Goal: Task Accomplishment & Management: Manage account settings

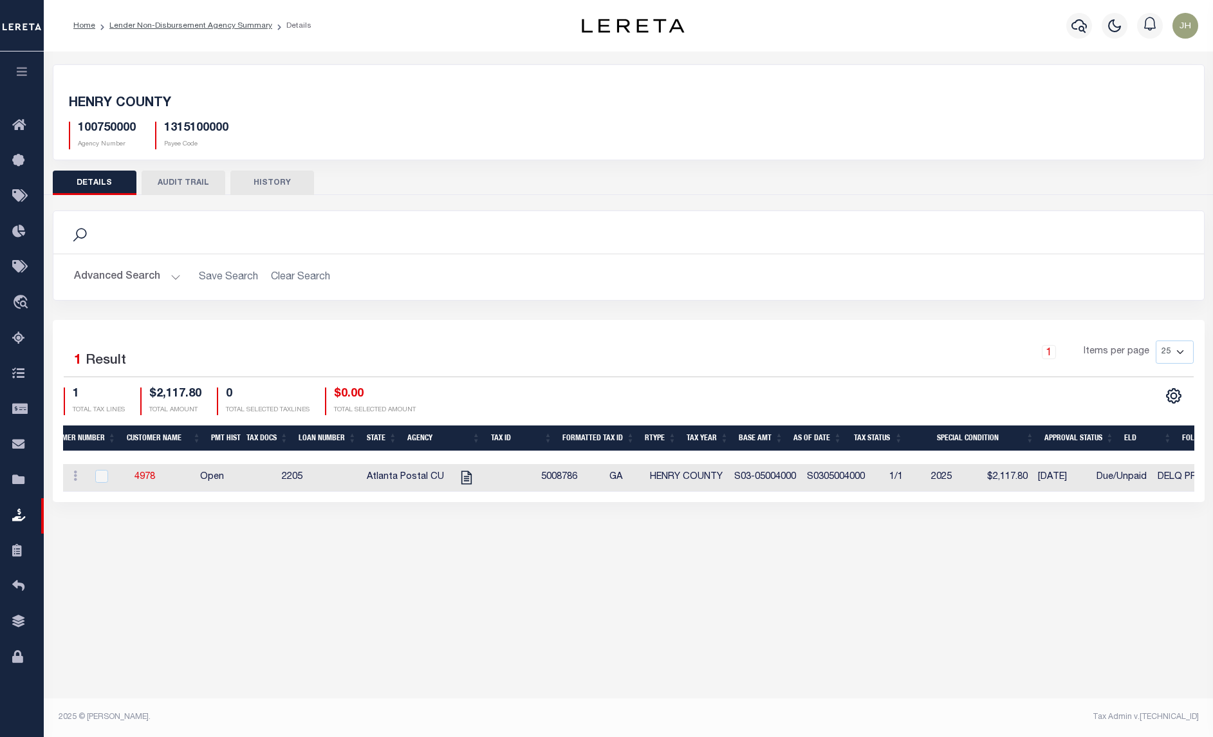
scroll to position [0, 240]
click at [876, 502] on div "Selected 1 Result 1 Items per page 25 50 100 200 1 TOTAL TAX LINES" at bounding box center [629, 411] width 1152 height 182
click at [223, 481] on icon "" at bounding box center [226, 477] width 17 height 17
checkbox input "true"
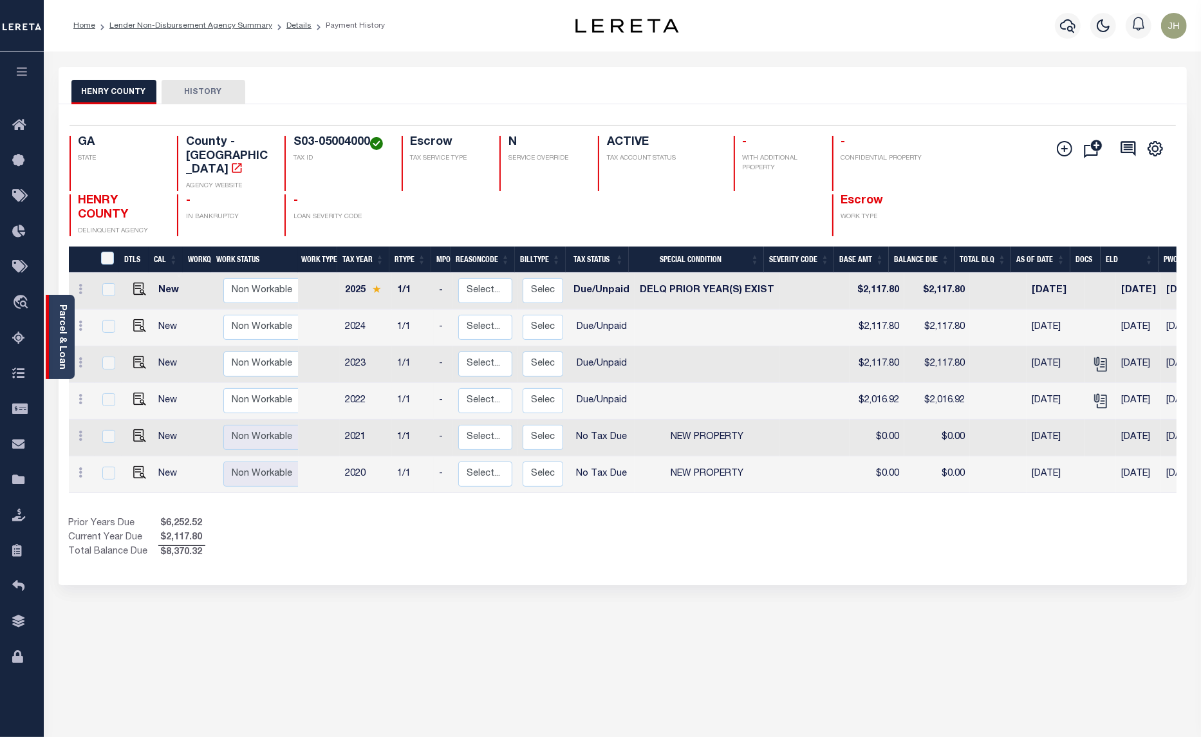
click at [55, 313] on div "Parcel & Loan" at bounding box center [60, 337] width 29 height 84
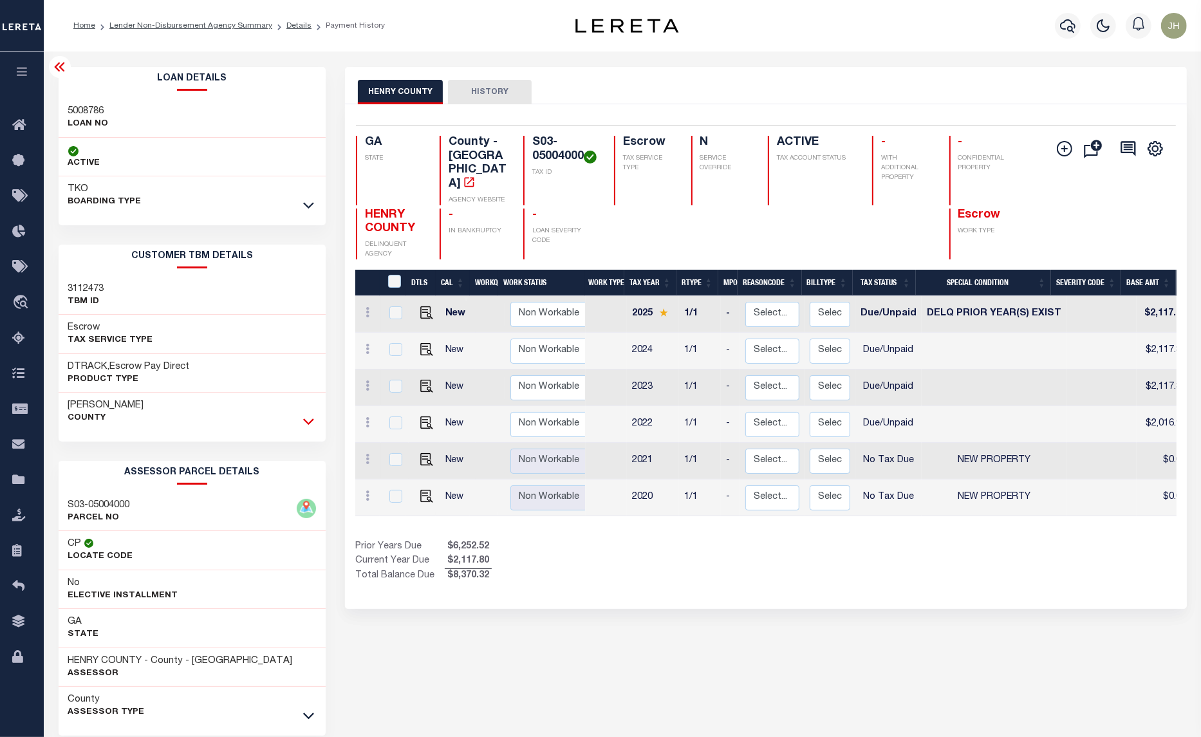
click at [306, 420] on icon at bounding box center [308, 422] width 11 height 14
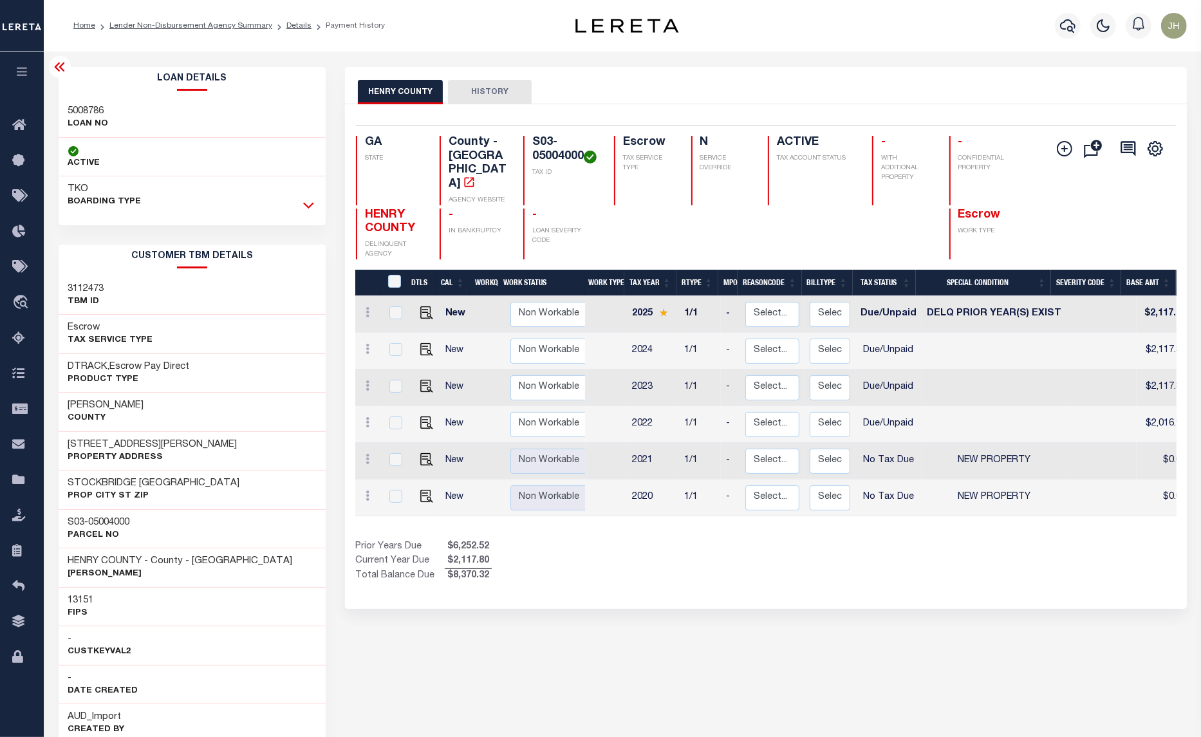
click at [306, 203] on icon at bounding box center [308, 205] width 11 height 14
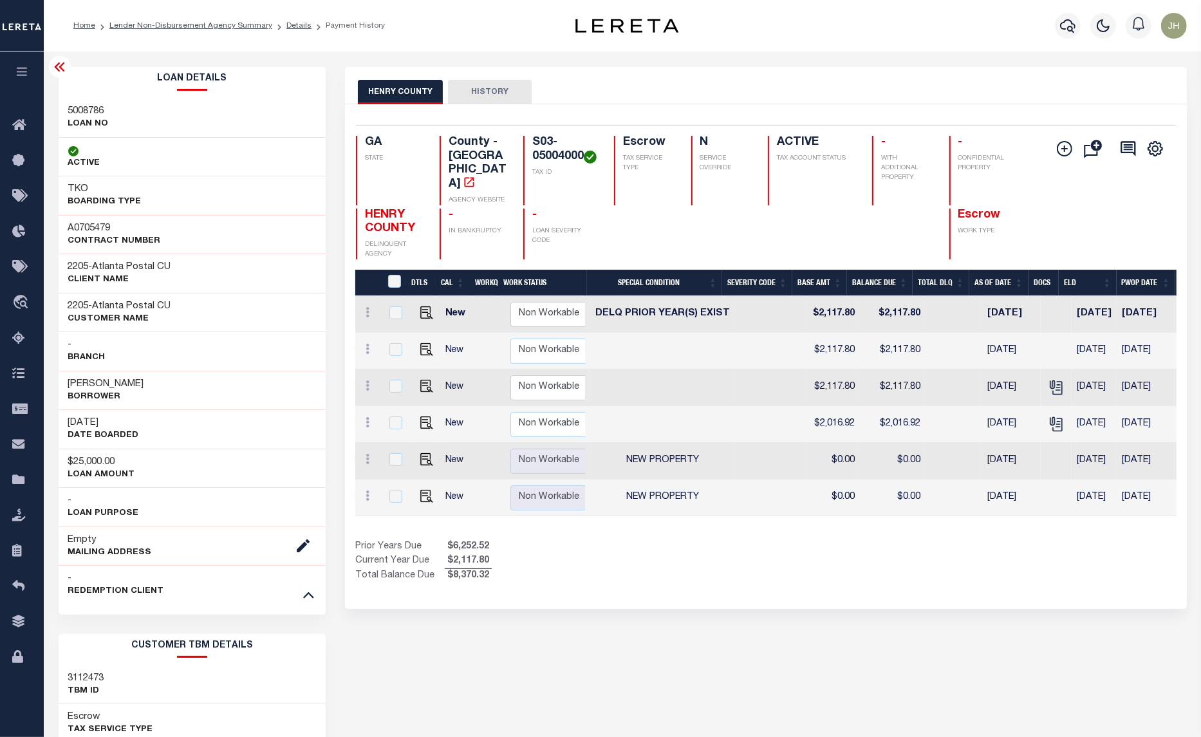
scroll to position [0, 331]
click at [1063, 149] on icon "" at bounding box center [1064, 148] width 6 height 6
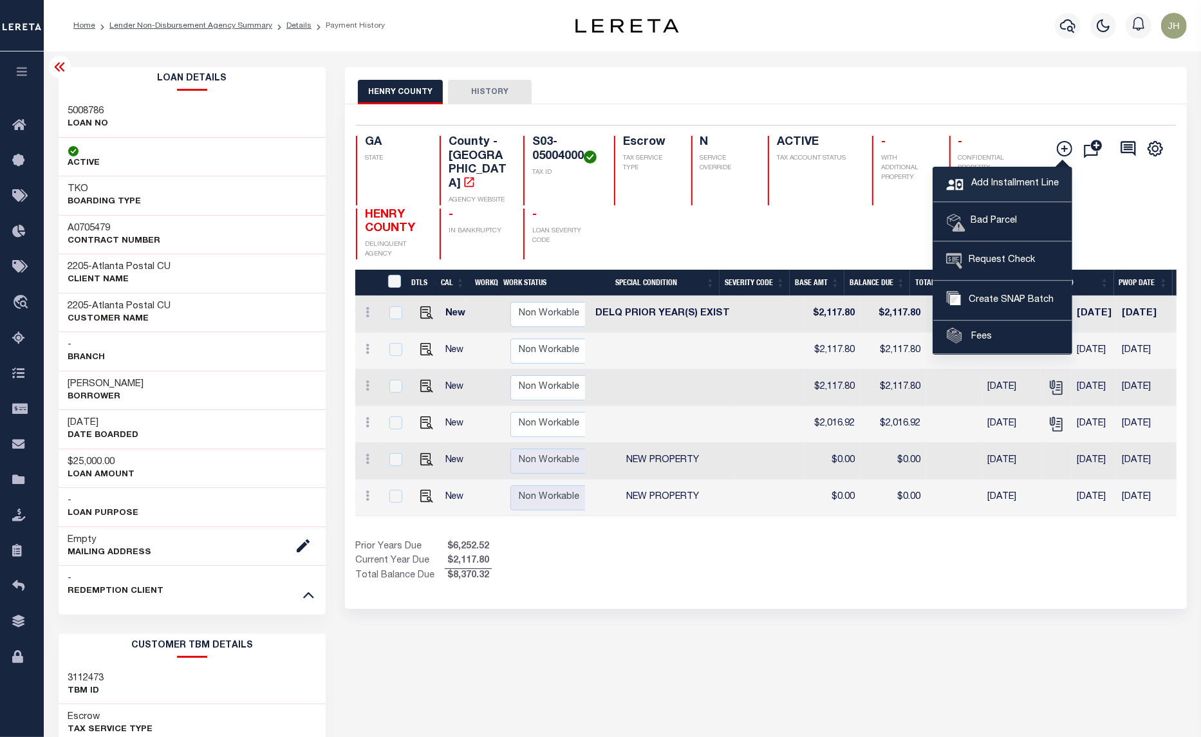
click at [992, 188] on span "Add Installment Line" at bounding box center [1013, 184] width 91 height 14
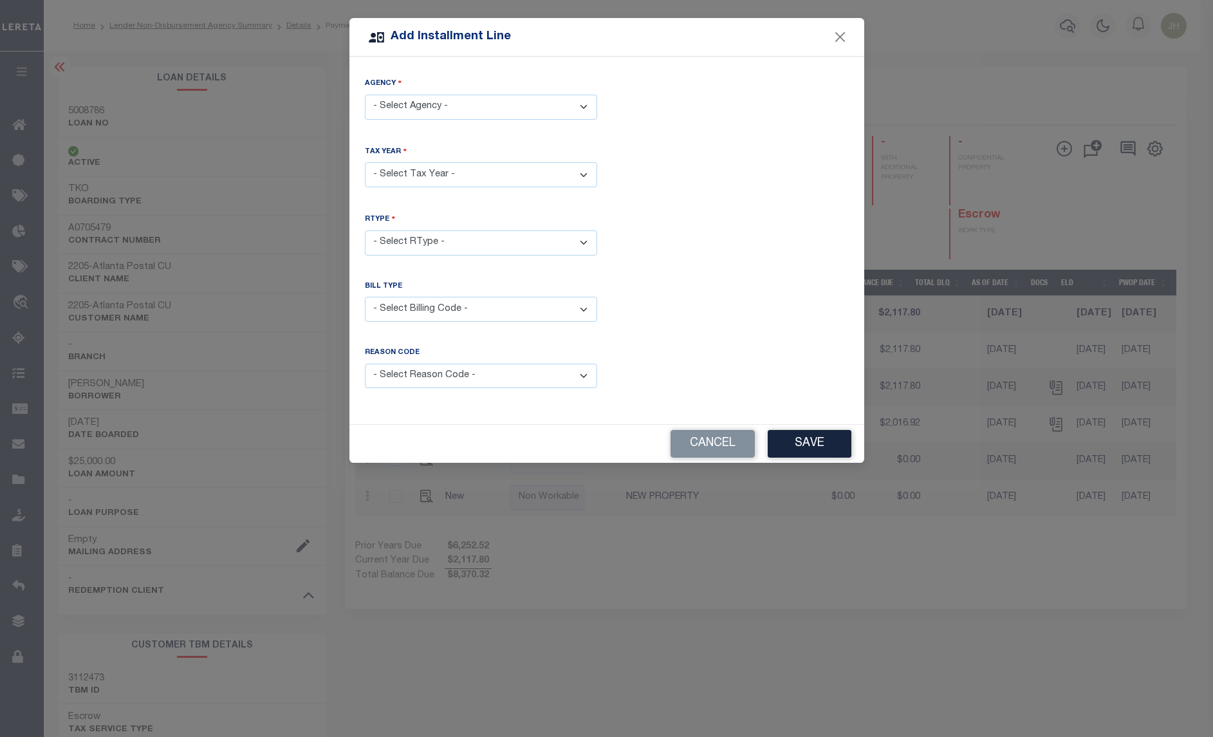
click at [583, 109] on select "- Select Agency - HENRY COUNTY - County" at bounding box center [481, 107] width 232 height 25
select select "1315100000"
click at [365, 95] on select "- Select Agency - HENRY COUNTY - County" at bounding box center [481, 107] width 232 height 25
click at [581, 174] on select "- Select Year - 2005 2006 2007 2008 2009 2010 2011 2012 2013 2014 2015 2016 201…" at bounding box center [481, 174] width 232 height 25
select select "2024"
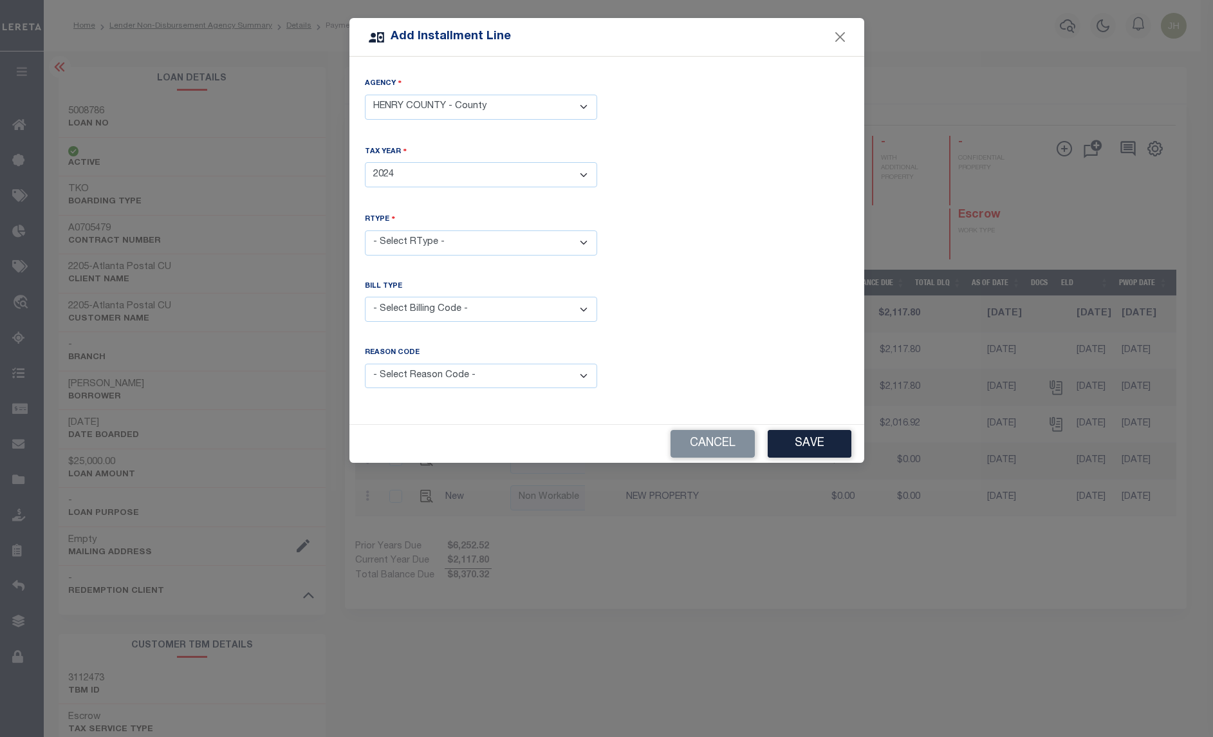
click at [365, 162] on select "- Select Year - 2005 2006 2007 2008 2009 2010 2011 2012 2013 2014 2015 2016 201…" at bounding box center [481, 174] width 232 height 25
drag, startPoint x: 586, startPoint y: 246, endPoint x: 578, endPoint y: 254, distance: 11.4
click at [586, 246] on select "- Select RType - 1/1" at bounding box center [481, 242] width 232 height 25
select select "0"
click at [365, 230] on select "- Select RType - 1/1" at bounding box center [481, 242] width 232 height 25
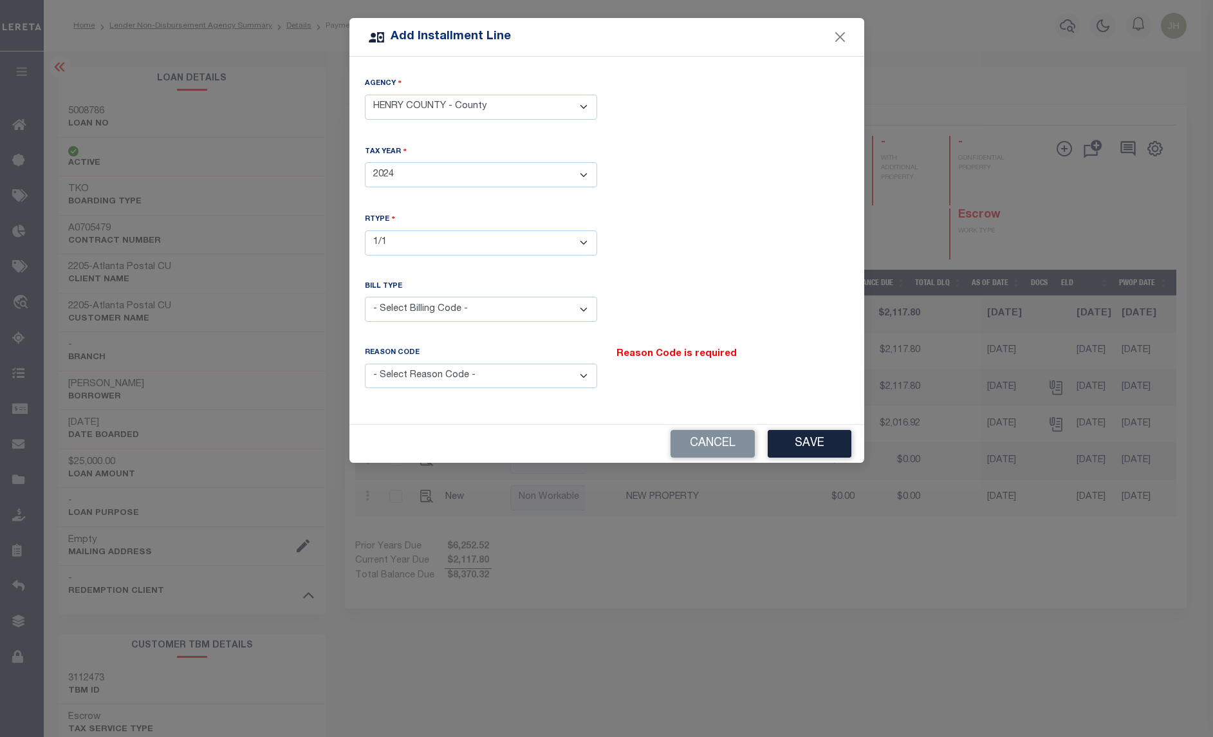
click at [440, 316] on select "- Select Billing Code - Regular Delinquent Supplemental Corrected/Adjusted Bill…" at bounding box center [481, 309] width 232 height 25
select select "1"
click at [365, 297] on select "- Select Billing Code - Regular Delinquent Supplemental Corrected/Adjusted Bill…" at bounding box center [481, 309] width 232 height 25
drag, startPoint x: 584, startPoint y: 375, endPoint x: 557, endPoint y: 385, distance: 28.3
click at [584, 375] on select "- Select Reason Code - Payment Reversal Taxable Value Change Assessment Change …" at bounding box center [481, 376] width 232 height 25
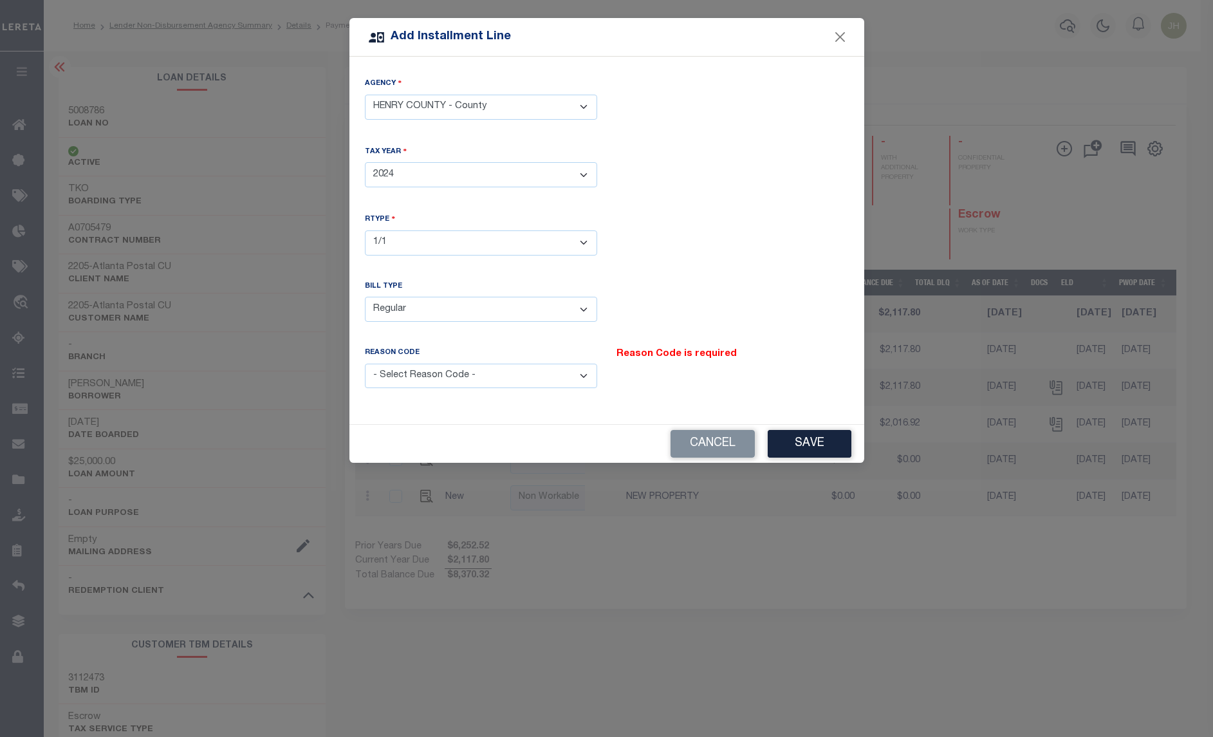
select select "12"
click at [365, 364] on select "- Select Reason Code - Payment Reversal Taxable Value Change Assessment Change …" at bounding box center [481, 376] width 232 height 25
click at [819, 445] on button "Save" at bounding box center [810, 444] width 84 height 28
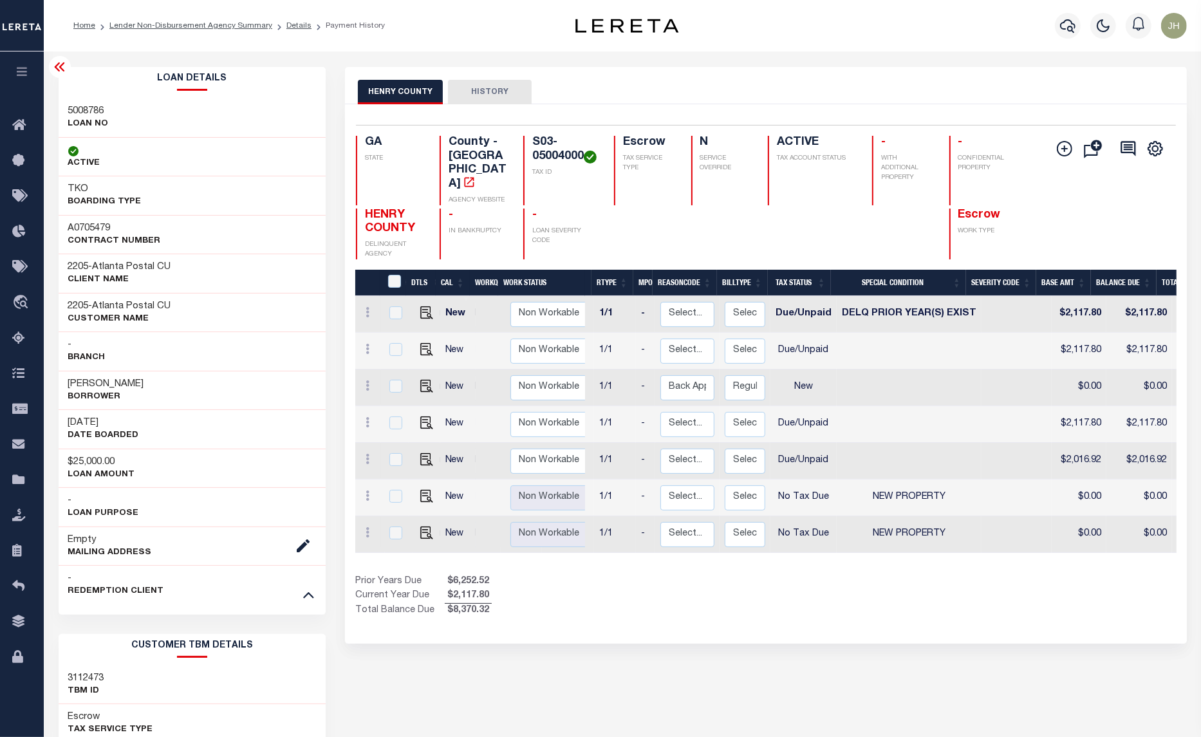
scroll to position [0, 5]
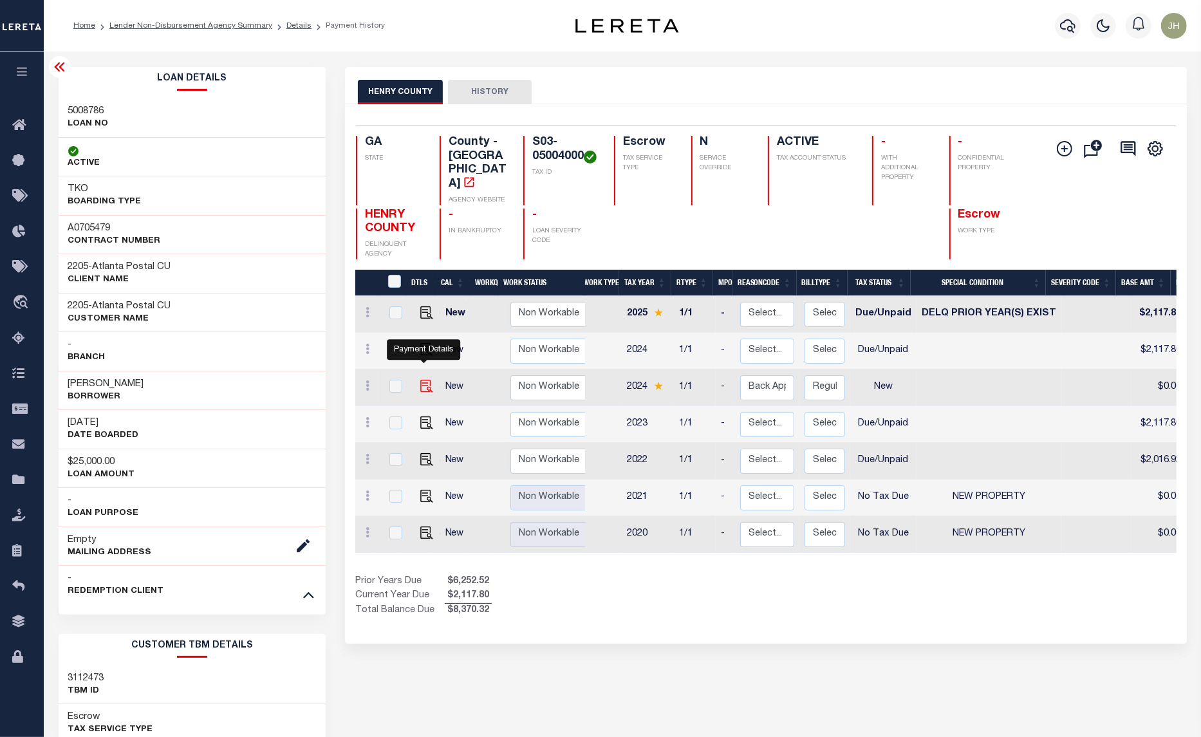
click at [426, 380] on img at bounding box center [426, 386] width 13 height 13
checkbox input "true"
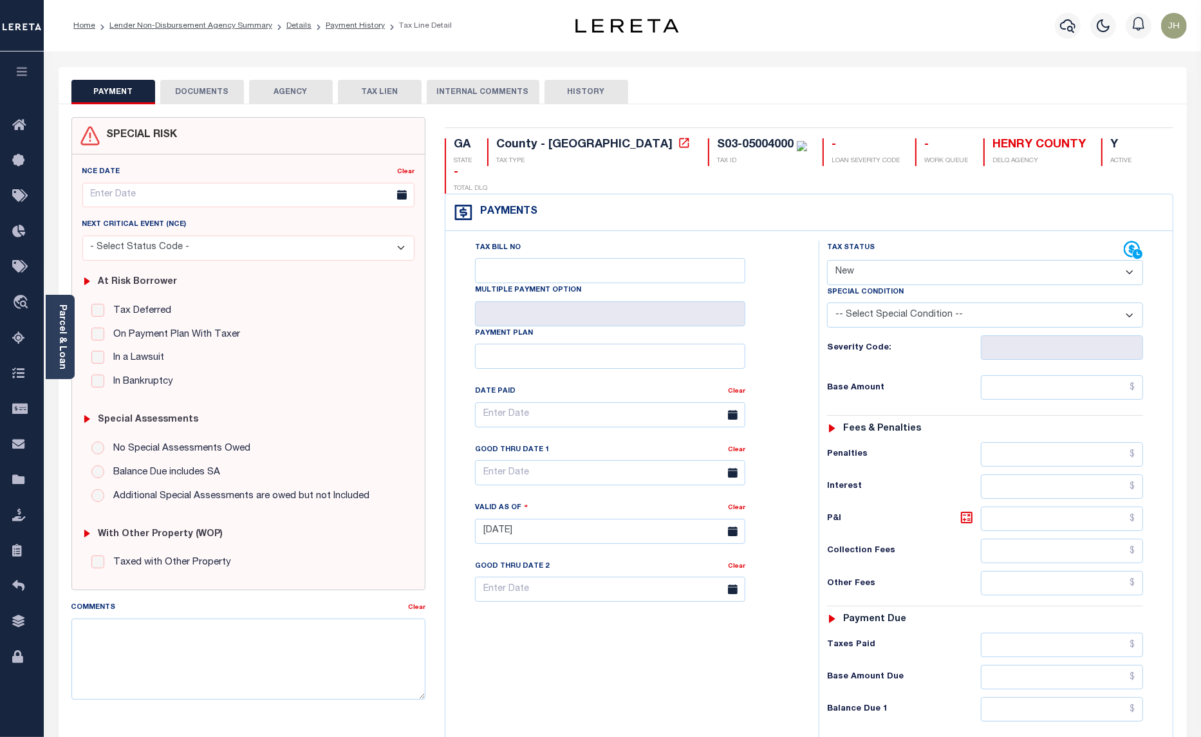
click at [908, 260] on select "- Select Status Code - Open Due/Unpaid Paid Incomplete No Tax Due Internal Refu…" at bounding box center [985, 272] width 316 height 25
select select "DUE"
click at [827, 260] on select "- Select Status Code - Open Due/Unpaid Paid Incomplete No Tax Due Internal Refu…" at bounding box center [985, 272] width 316 height 25
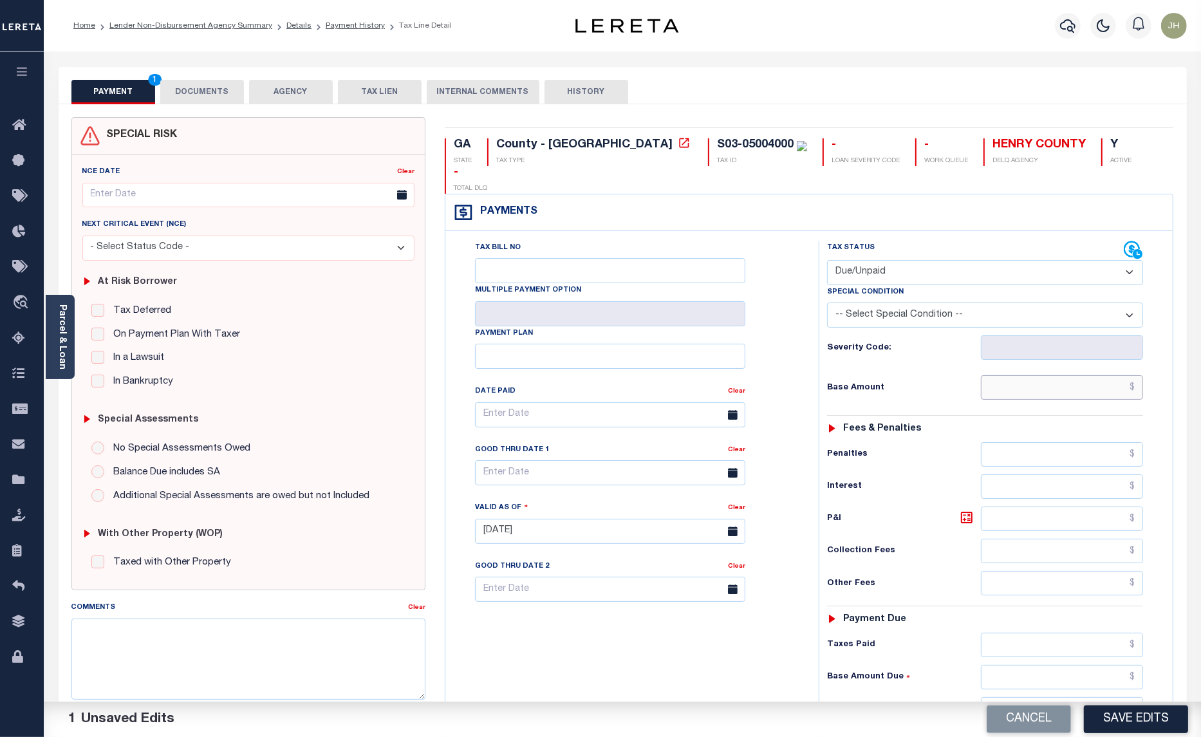
click at [1002, 375] on input "text" at bounding box center [1062, 387] width 162 height 24
click at [1050, 375] on input "text" at bounding box center [1062, 387] width 162 height 24
type input "$22,227.22"
click at [1031, 507] on input "text" at bounding box center [1062, 519] width 162 height 24
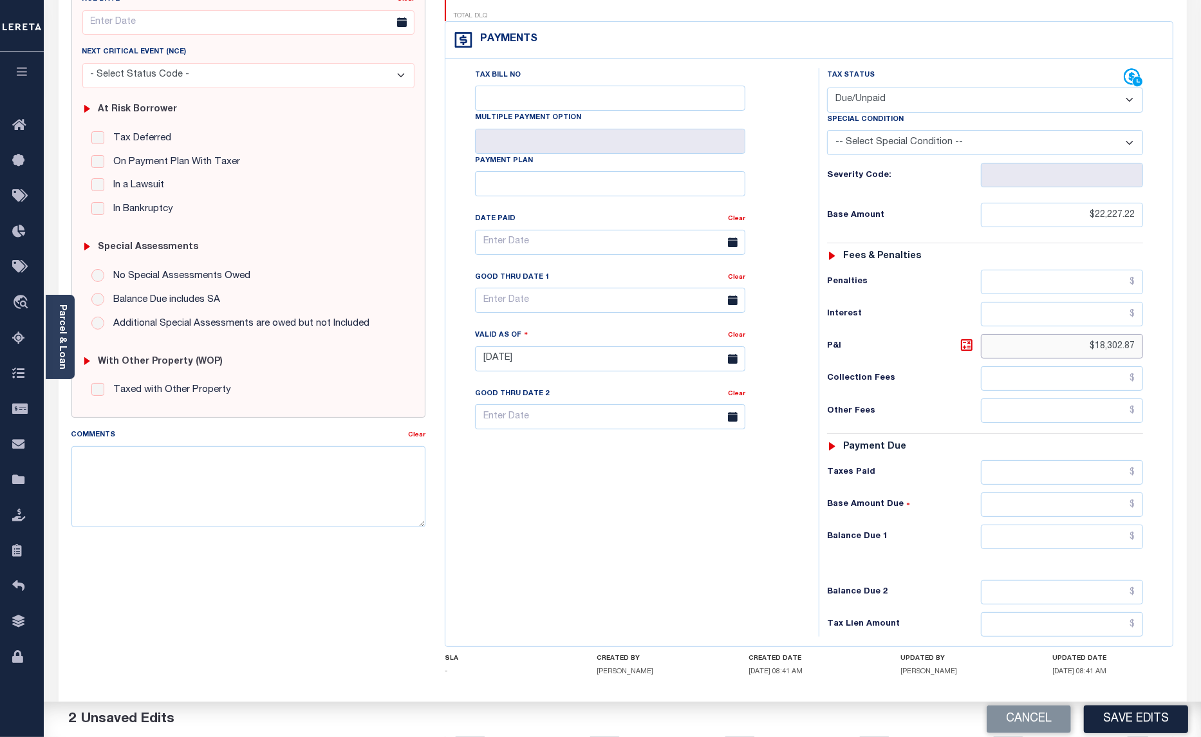
scroll to position [217, 0]
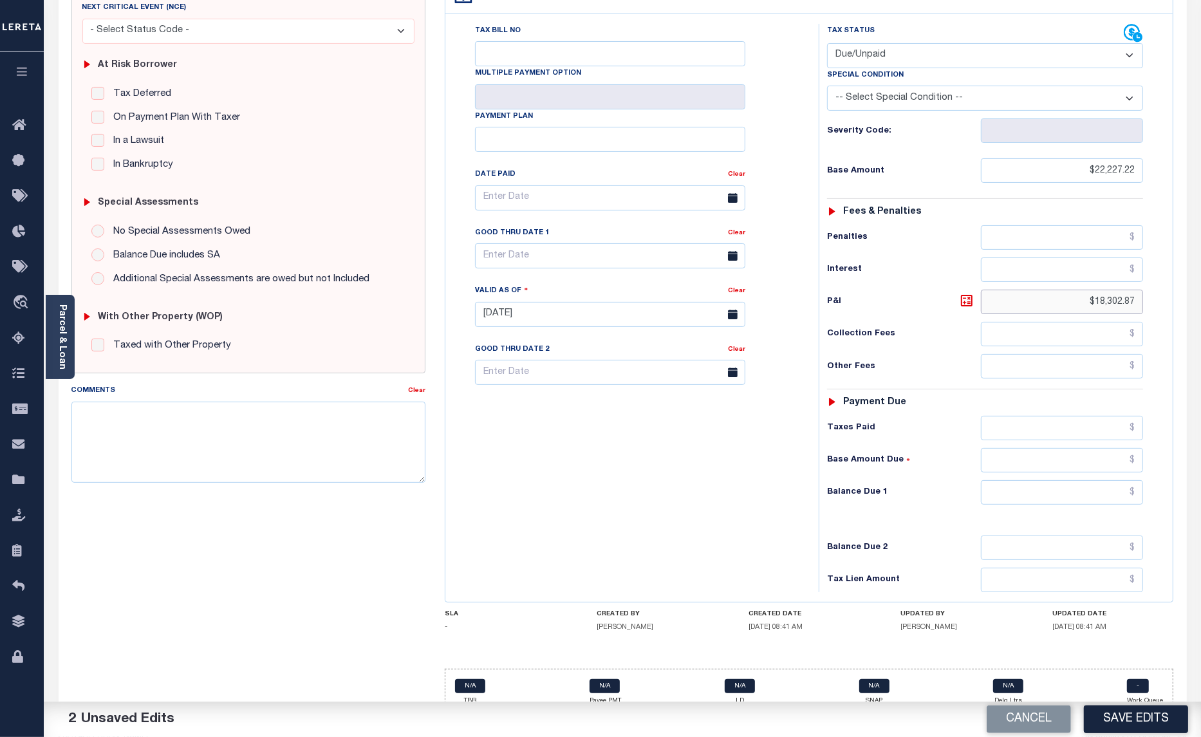
type input "$18,302.87"
click at [991, 480] on input "text" at bounding box center [1062, 492] width 162 height 24
type input "$40,530.09"
click at [680, 243] on input "text" at bounding box center [610, 255] width 270 height 25
click at [579, 355] on span "15" at bounding box center [574, 354] width 25 height 25
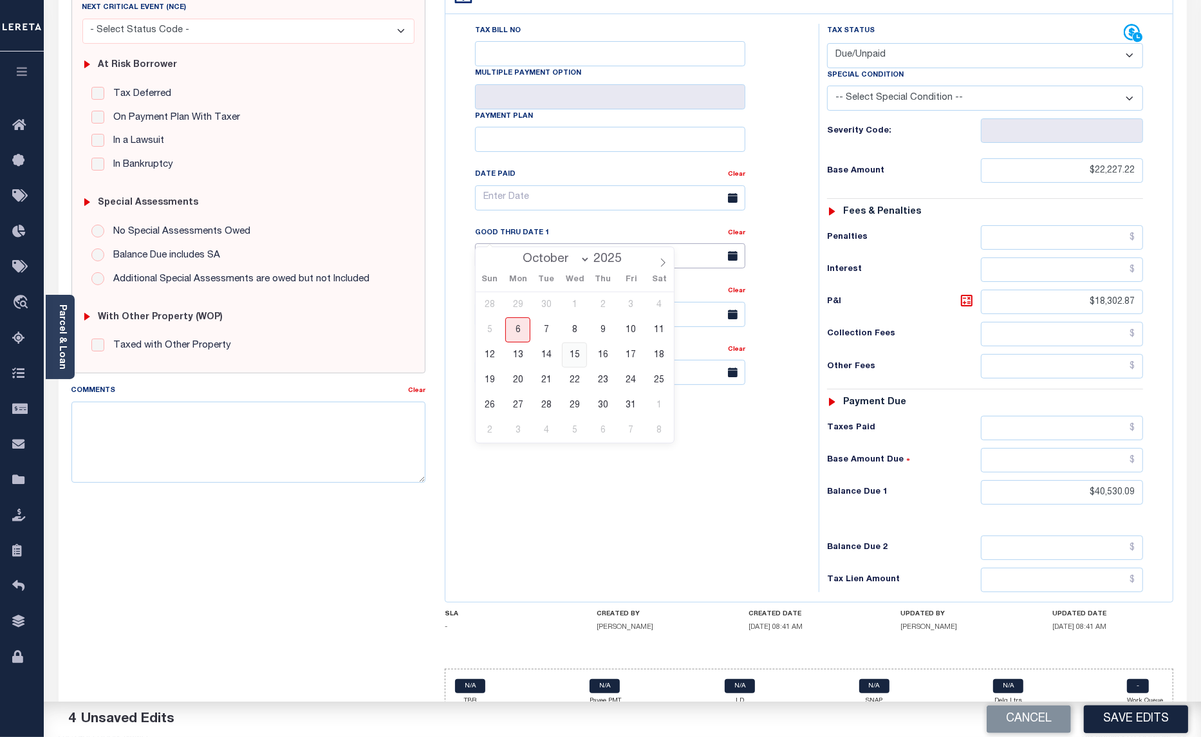
type input "10/15/2025"
click at [261, 422] on textarea "Comments" at bounding box center [248, 442] width 355 height 81
click at [121, 414] on textarea "PER" at bounding box center [248, 442] width 355 height 81
type textarea "P"
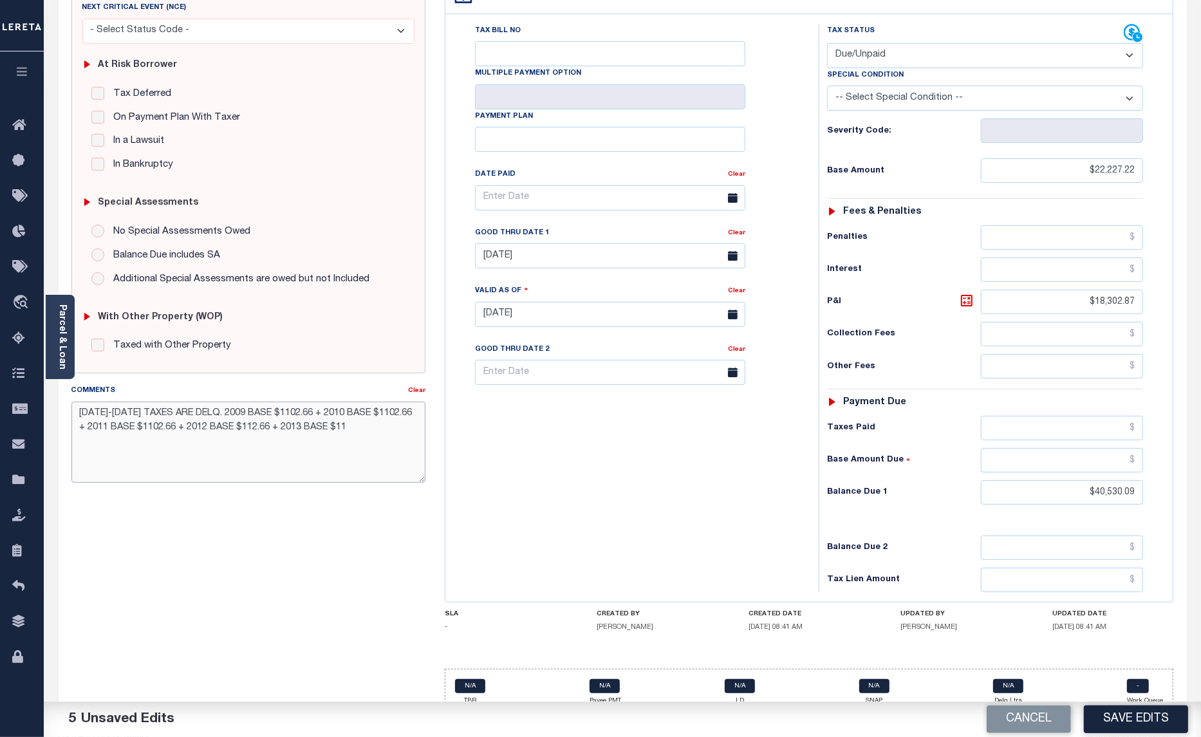
click at [246, 431] on textarea "2009-2024 TAXES ARE DELQ. 2009 BASE $1102.66 + 2010 BASE $1102.66 + 2011 BASE $…" at bounding box center [248, 442] width 355 height 81
click at [373, 427] on textarea "2009-2024 TAXES ARE DELQ. 2009 BASE $1102.66 + 2010 BASE $1102.66 + 2011 BASE $…" at bounding box center [248, 442] width 355 height 81
paste textarea "+"
click at [373, 427] on textarea "2009-2024 TAXES ARE DELQ. 2009 BASE $1102.66 + 2010 BASE $1102.66 + 2011 BASE $…" at bounding box center [248, 442] width 355 height 81
click at [375, 429] on textarea "2009-2024 TAXES ARE DELQ. 2009 BASE $1102.66 + 2010 BASE $1102.66 + 2011 BASE $…" at bounding box center [248, 442] width 355 height 81
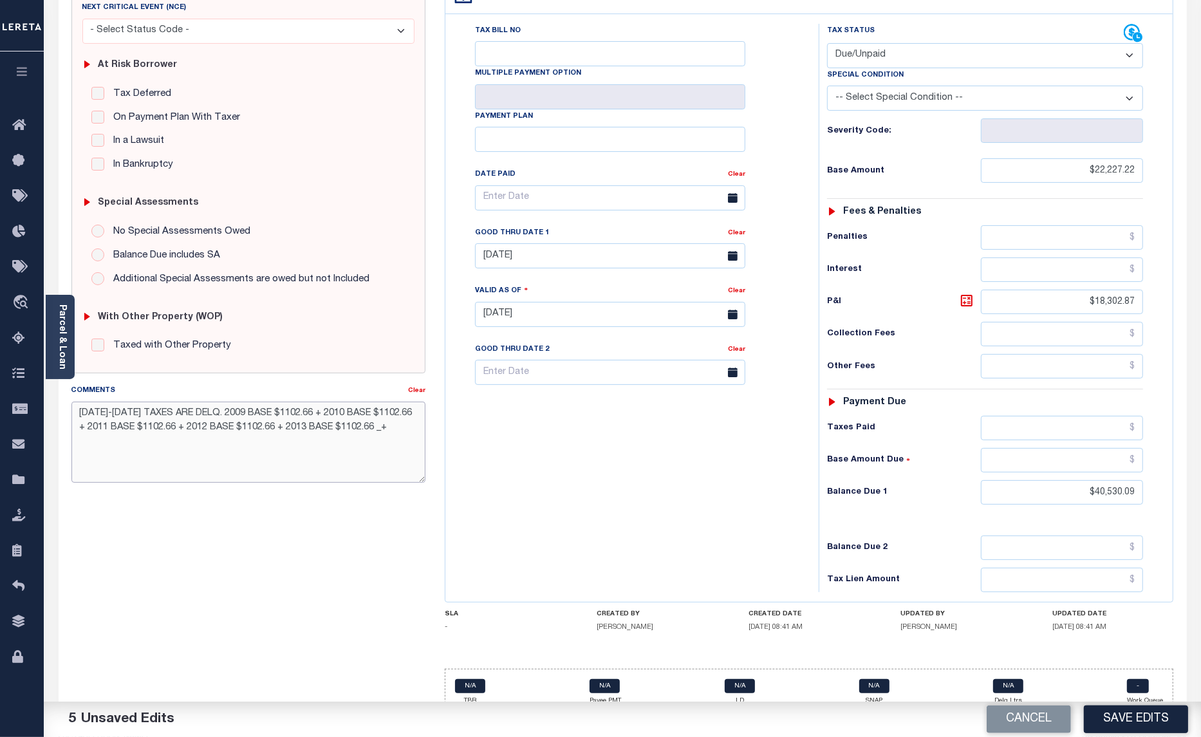
click at [375, 429] on textarea "2009-2024 TAXES ARE DELQ. 2009 BASE $1102.66 + 2010 BASE $1102.66 + 2011 BASE $…" at bounding box center [248, 442] width 355 height 81
click at [387, 429] on textarea "2009-2024 TAXES ARE DELQ. 2009 BASE $1102.66 + 2010 BASE $1102.66 + 2011 BASE $…" at bounding box center [248, 442] width 355 height 81
paste textarea "+"
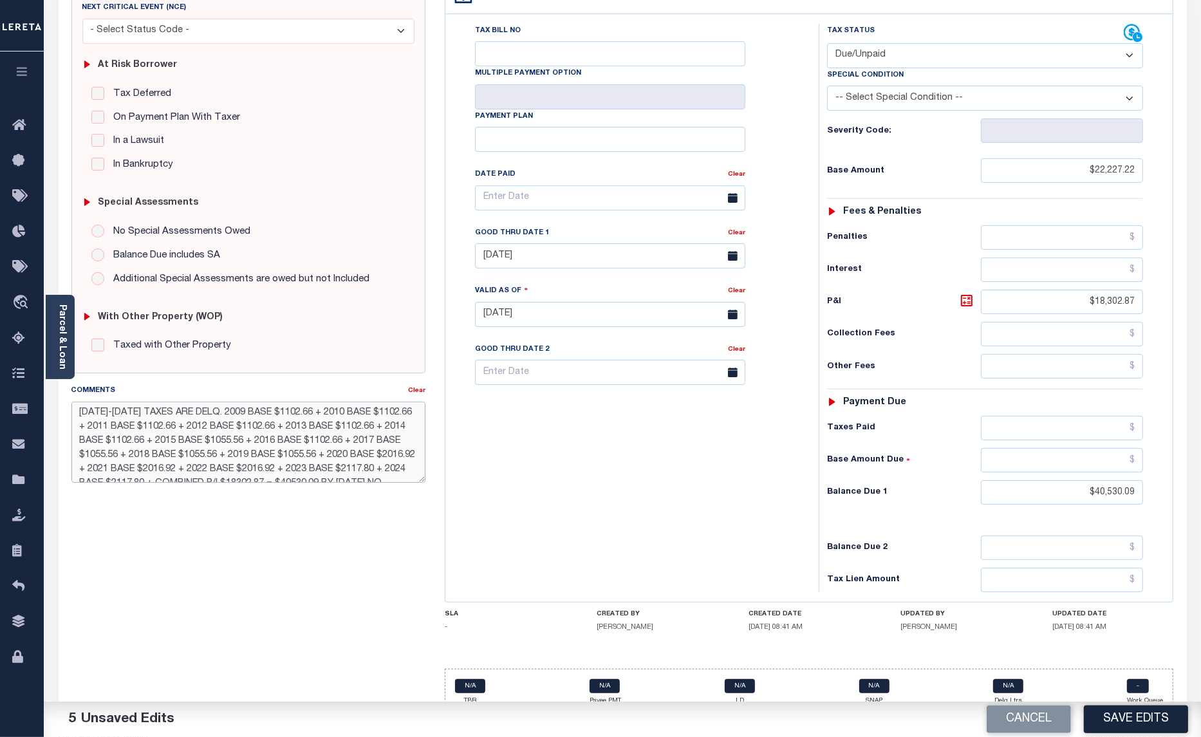
scroll to position [0, 0]
type textarea "2009-2024 TAXES ARE DELQ. 2009 BASE $1102.66 + 2010 BASE $1102.66 + 2011 BASE $…"
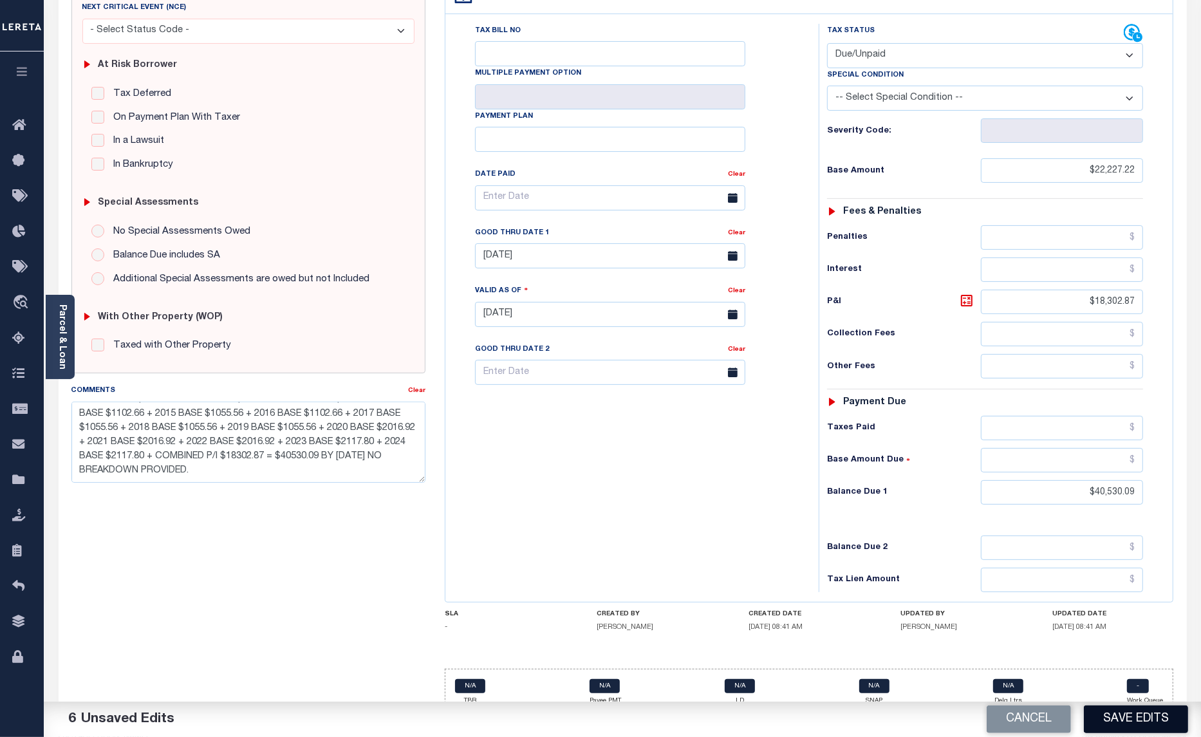
click at [1152, 716] on button "Save Edits" at bounding box center [1136, 719] width 104 height 28
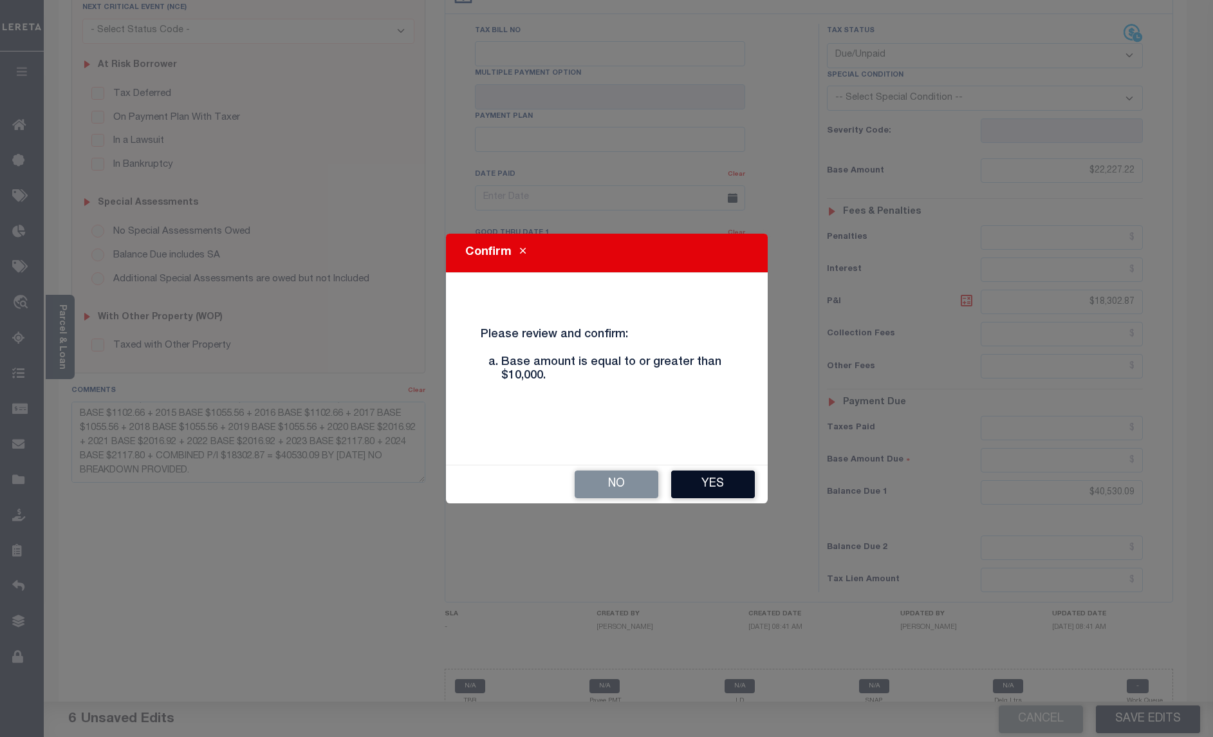
click at [708, 480] on button "Yes" at bounding box center [713, 485] width 84 height 28
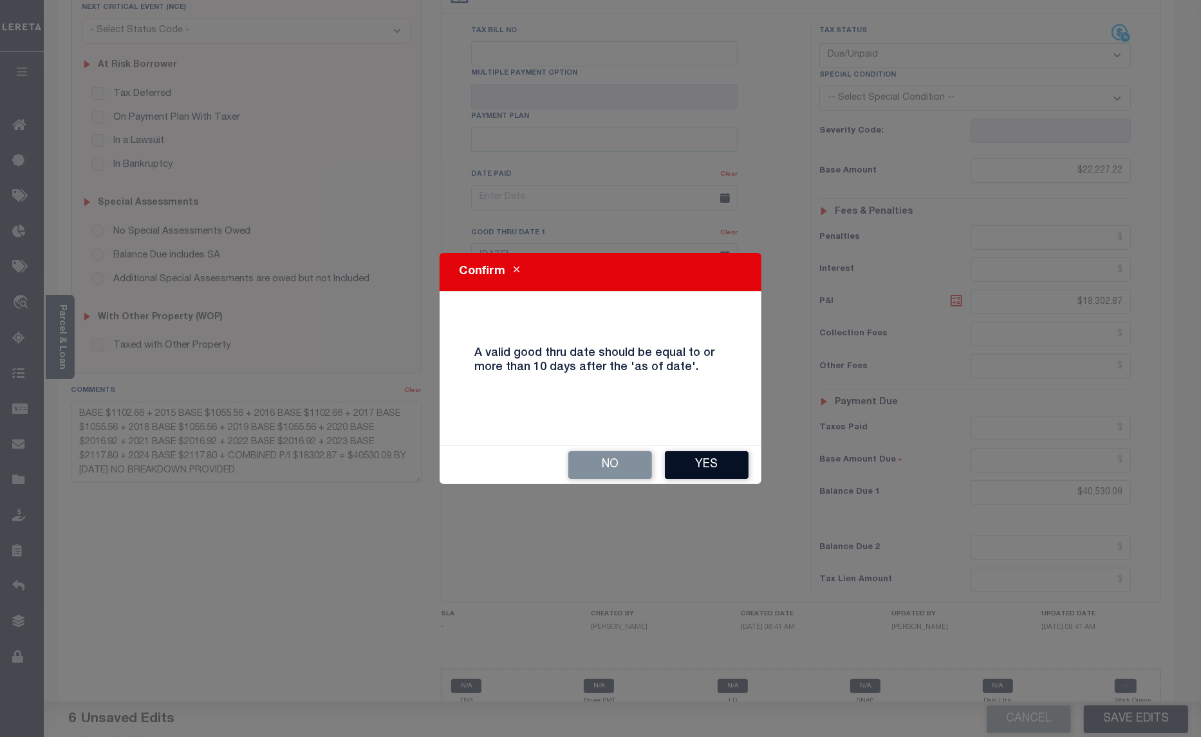
click at [699, 464] on button "Yes" at bounding box center [707, 465] width 84 height 28
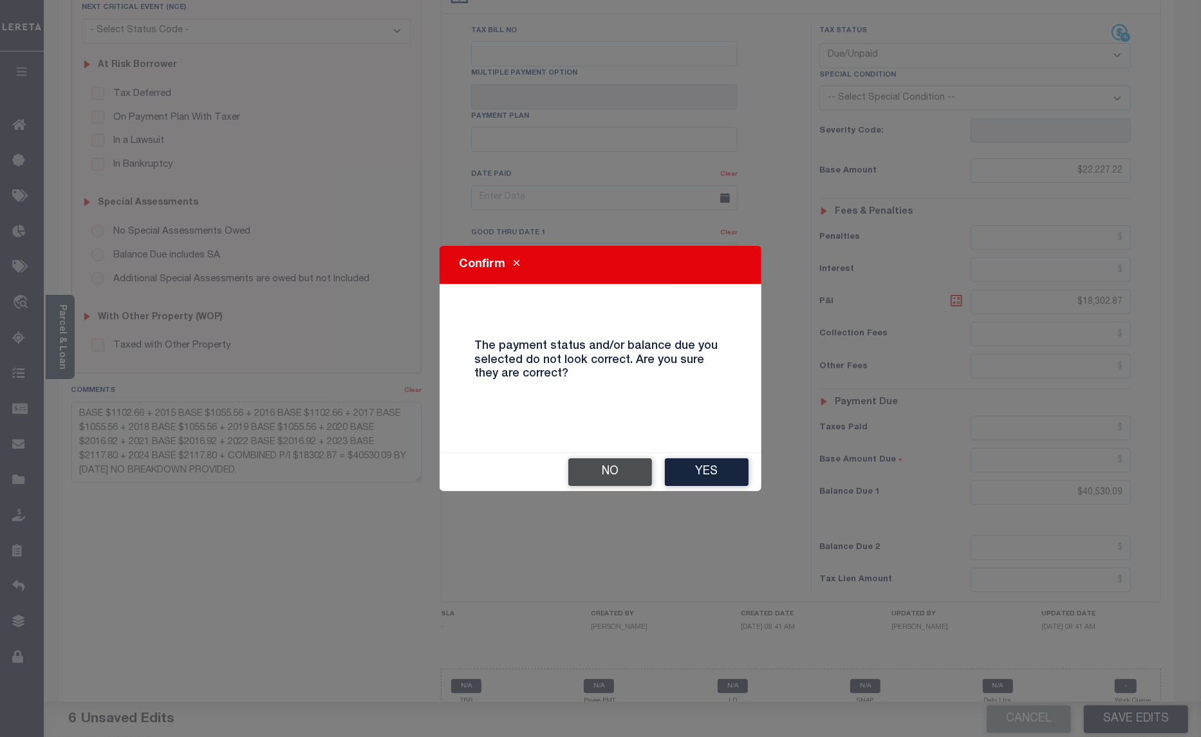
click at [607, 472] on button "No" at bounding box center [610, 472] width 84 height 28
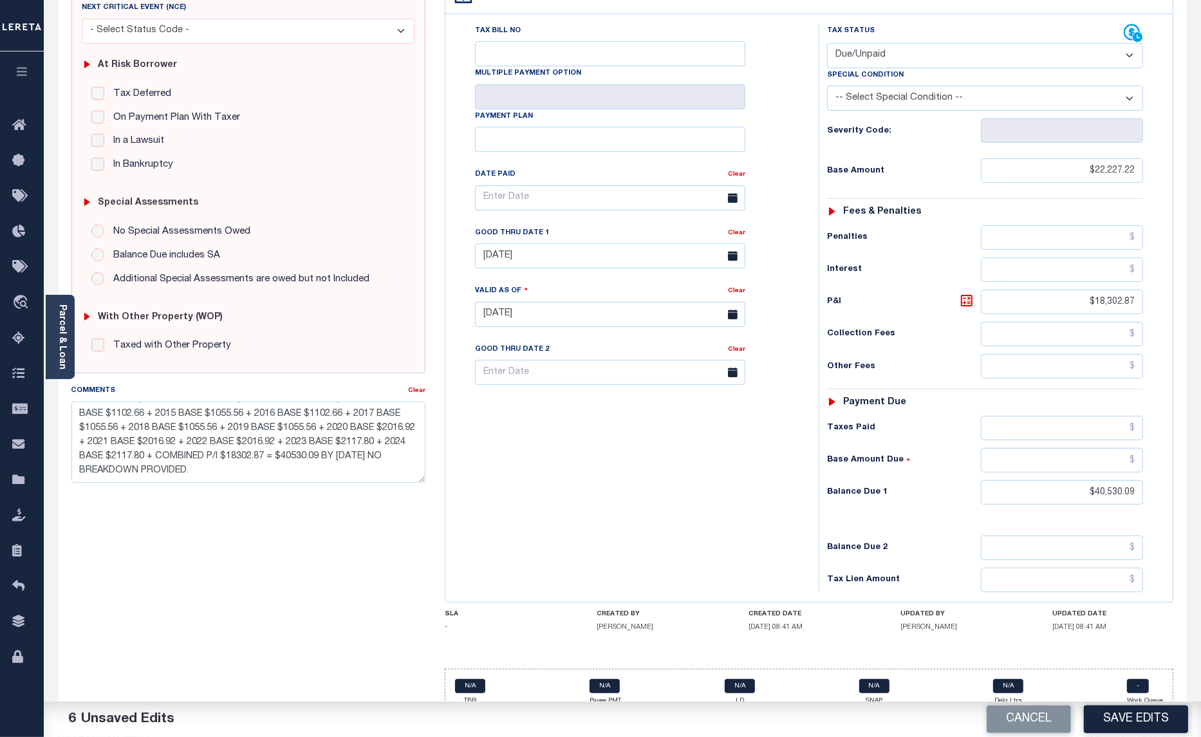
click at [731, 251] on icon at bounding box center [733, 256] width 10 height 10
click at [594, 243] on input "10/15/2025" at bounding box center [610, 255] width 270 height 25
click at [606, 354] on span "16" at bounding box center [602, 354] width 25 height 25
type input "10/16/2025"
click at [731, 310] on icon at bounding box center [733, 315] width 10 height 10
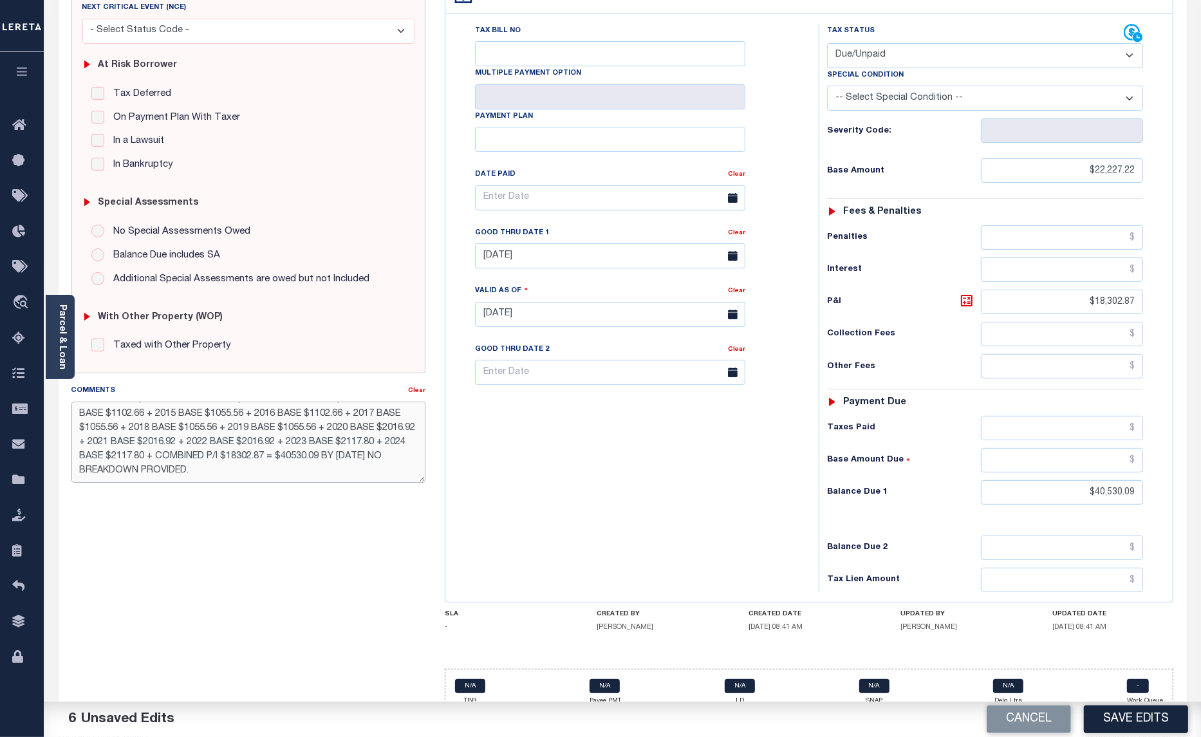
click at [164, 472] on textarea "2009-2024 TAXES ARE DELQ. 2009 BASE $1102.66 + 2010 BASE $1102.66 + 2011 BASE $…" at bounding box center [248, 442] width 355 height 81
type textarea "2009-2024 TAXES ARE DELQ. 2009 BASE $1102.66 + 2010 BASE $1102.66 + 2011 BASE $…"
click at [1136, 715] on button "Save Edits" at bounding box center [1136, 719] width 104 height 28
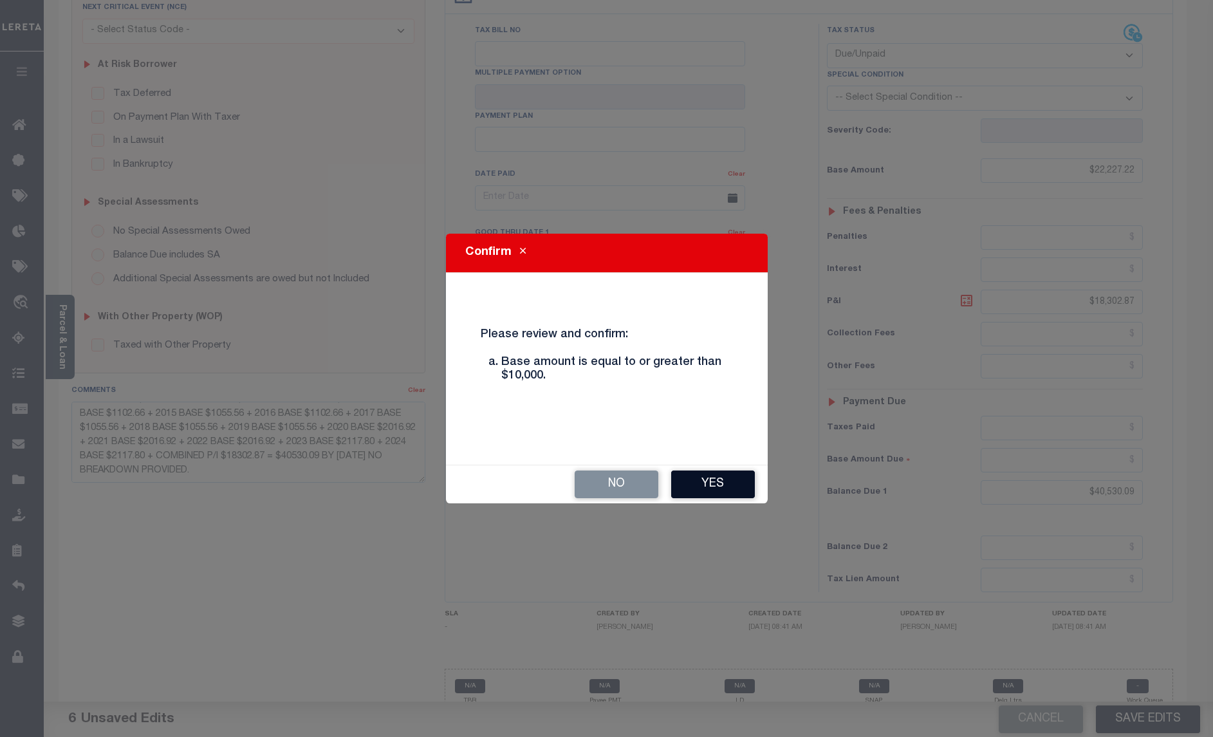
click at [712, 478] on button "Yes" at bounding box center [713, 485] width 84 height 28
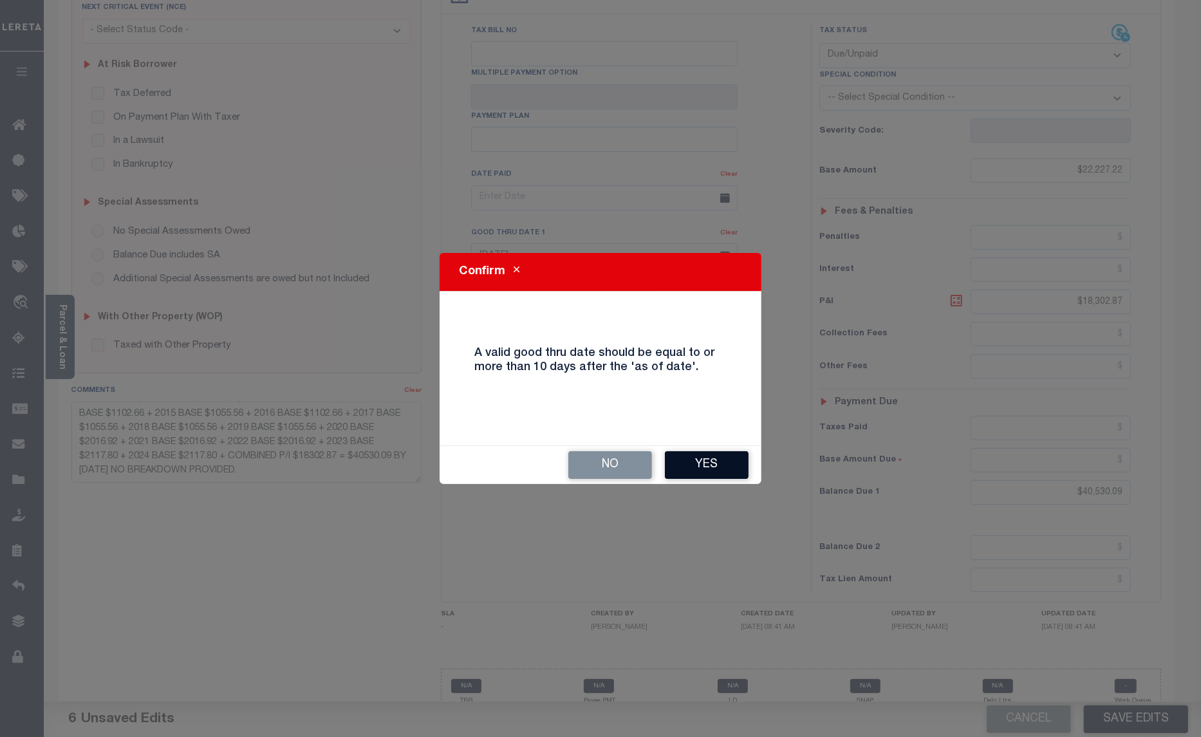
click at [716, 468] on button "Yes" at bounding box center [707, 465] width 84 height 28
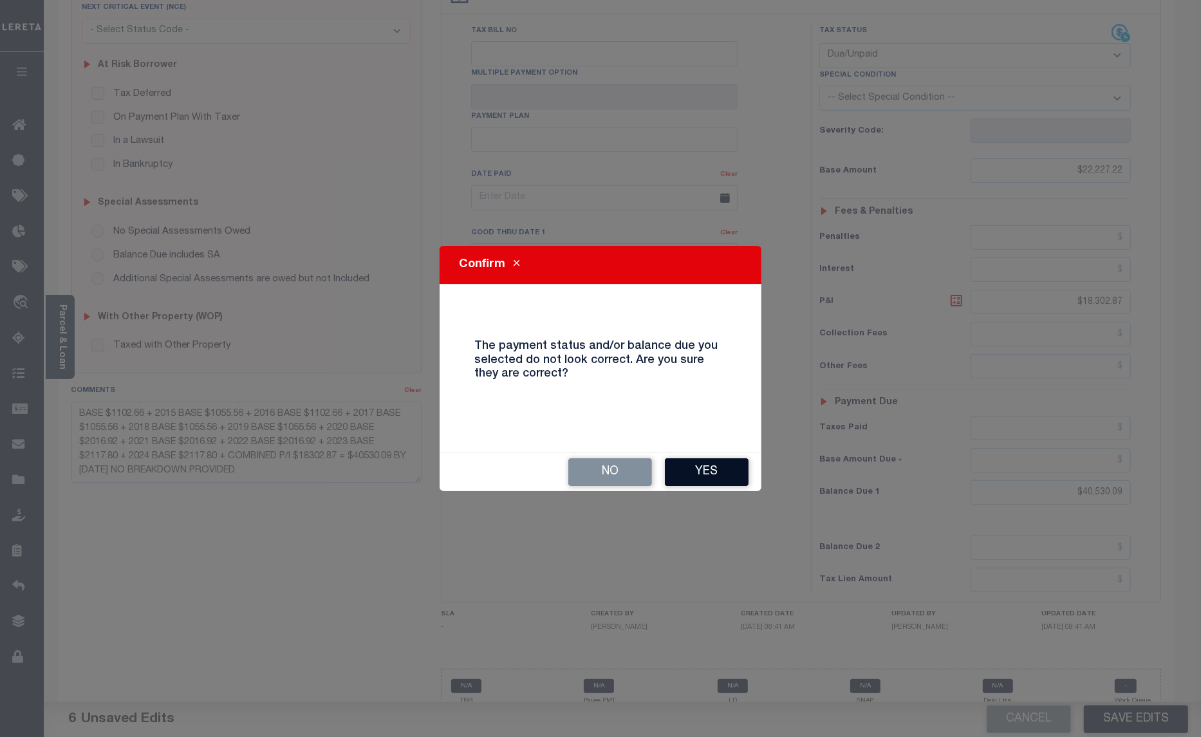
click at [703, 471] on button "Yes" at bounding box center [707, 472] width 84 height 28
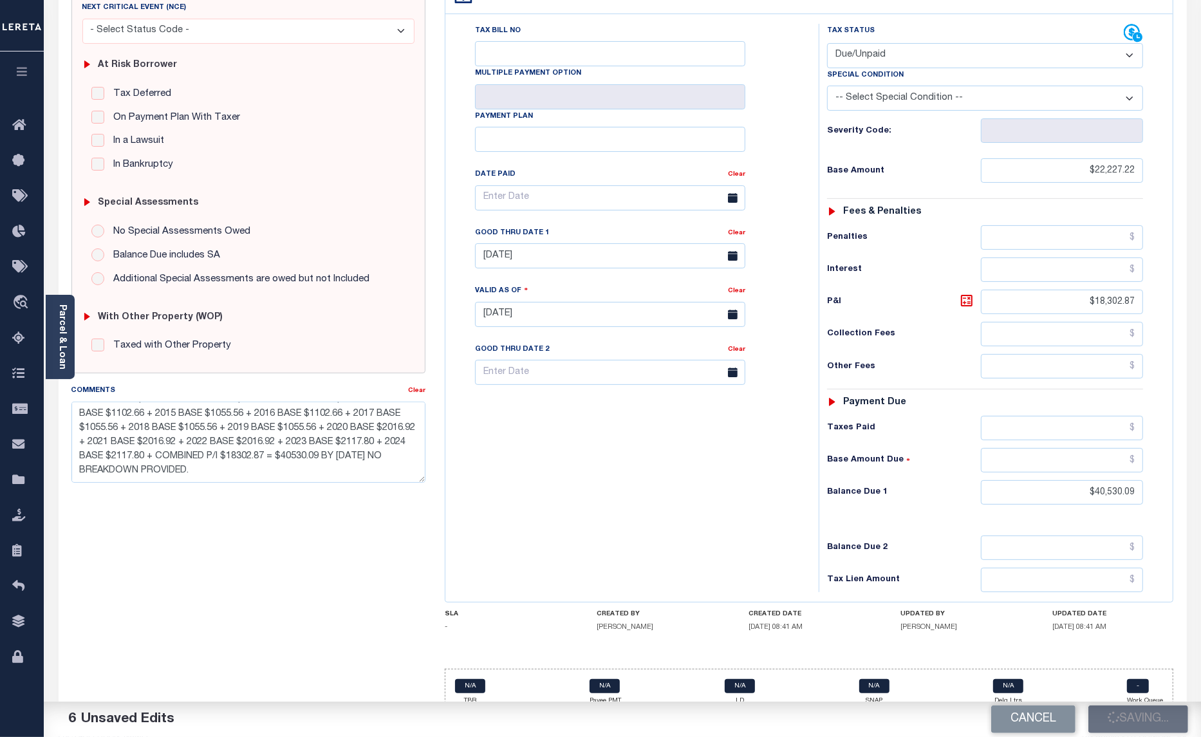
checkbox input "false"
type input "$22,227.22"
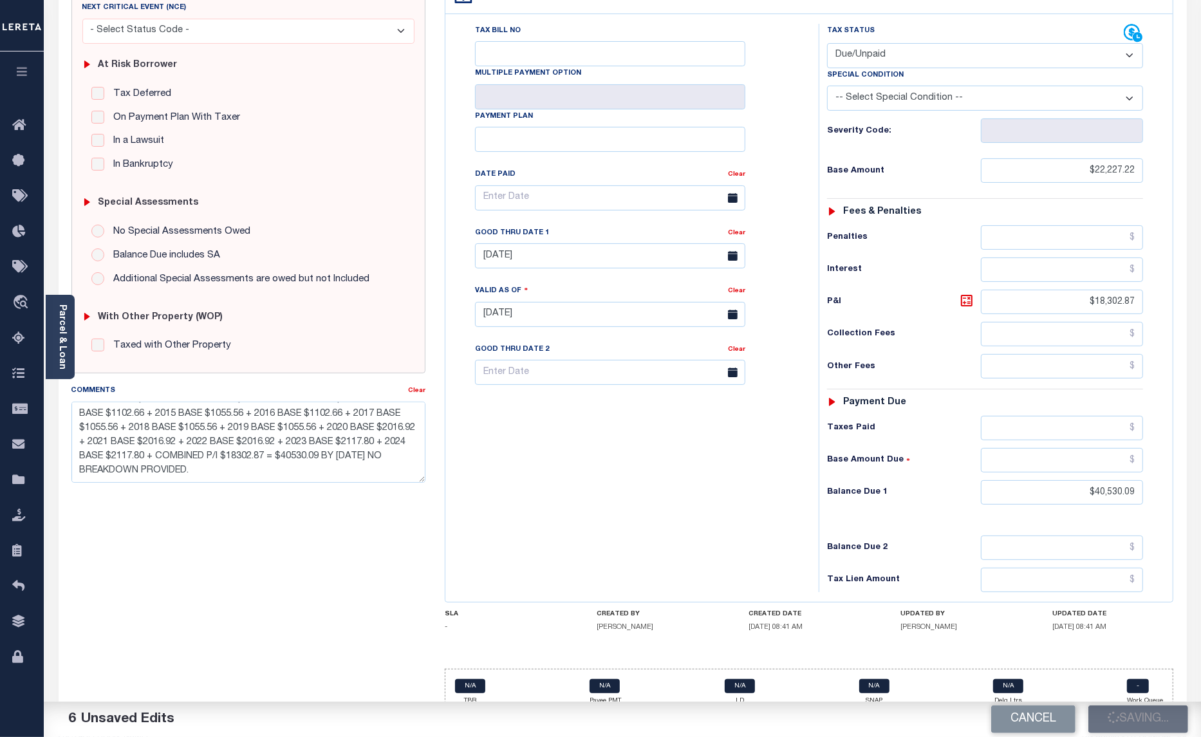
type input "$18,302.87"
type input "$40,530.09"
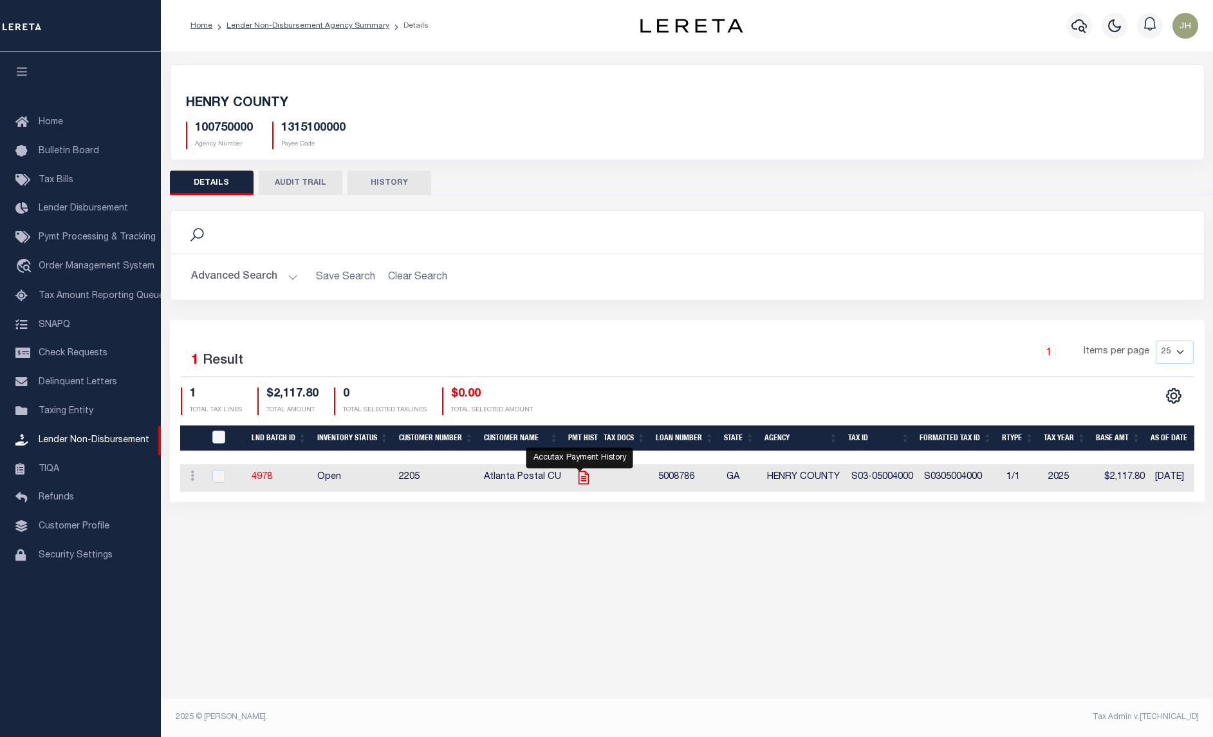
click at [581, 480] on icon "" at bounding box center [583, 477] width 17 height 17
checkbox input "true"
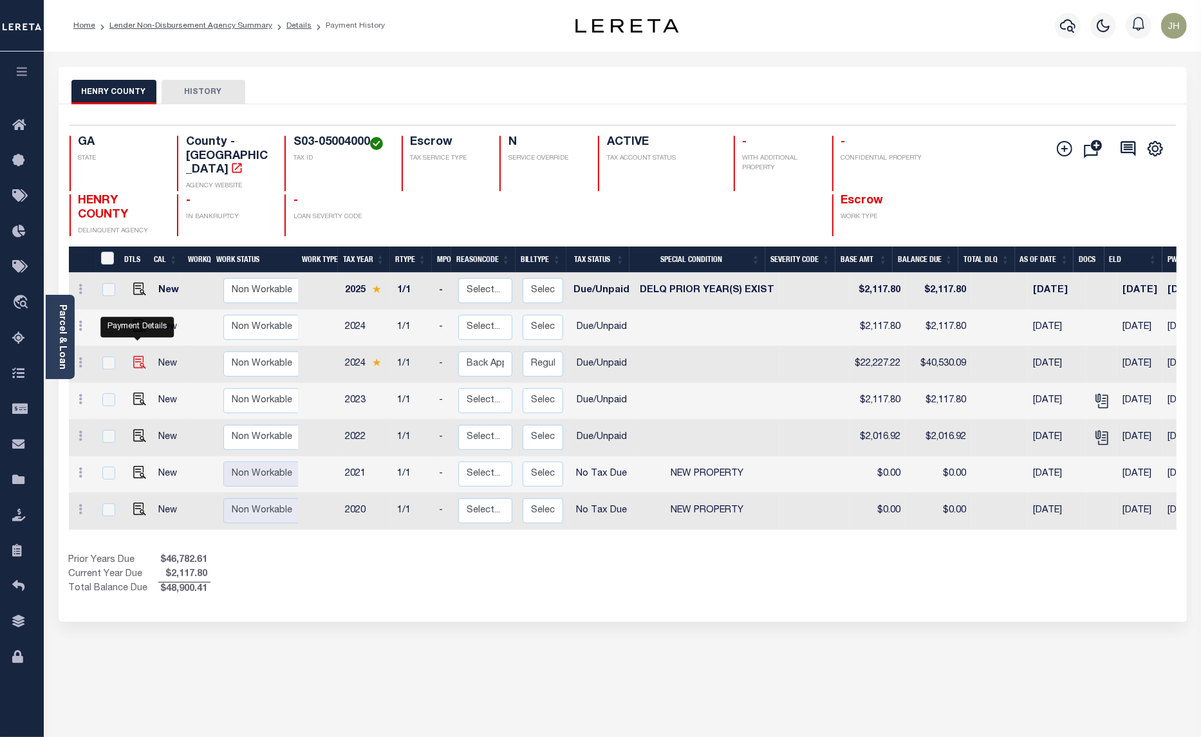
click at [137, 356] on img "" at bounding box center [139, 362] width 13 height 13
checkbox input "true"
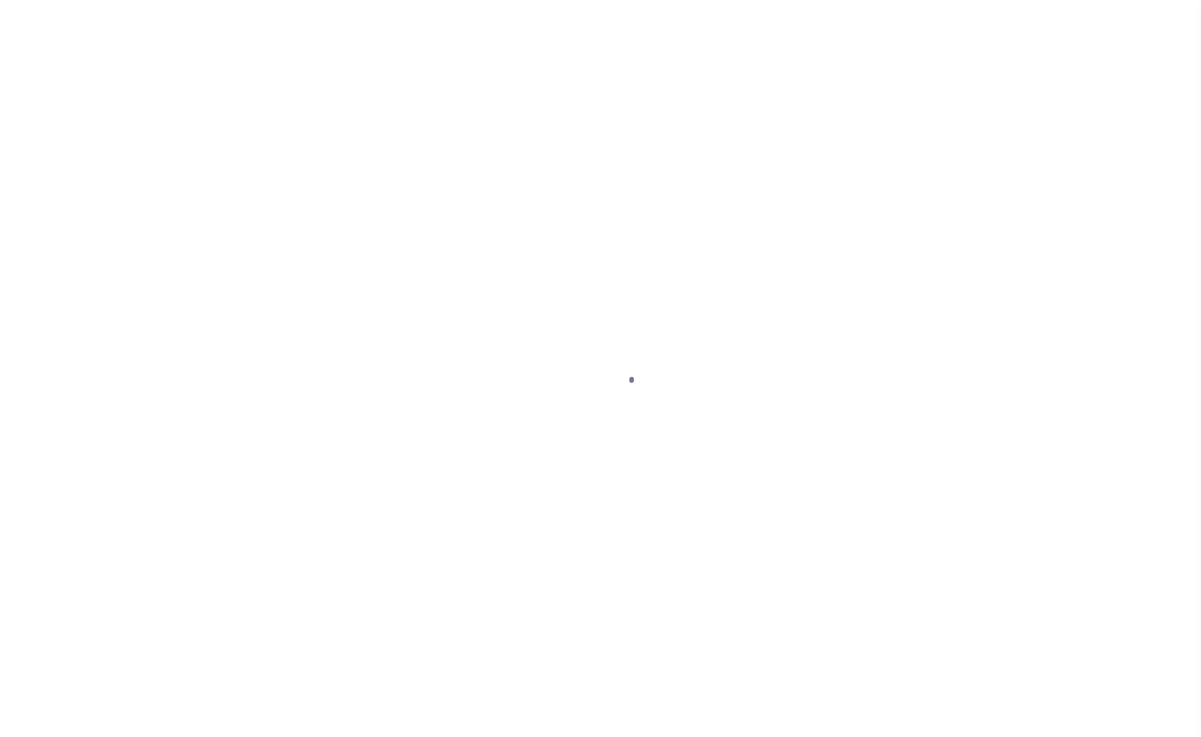
select select "DUE"
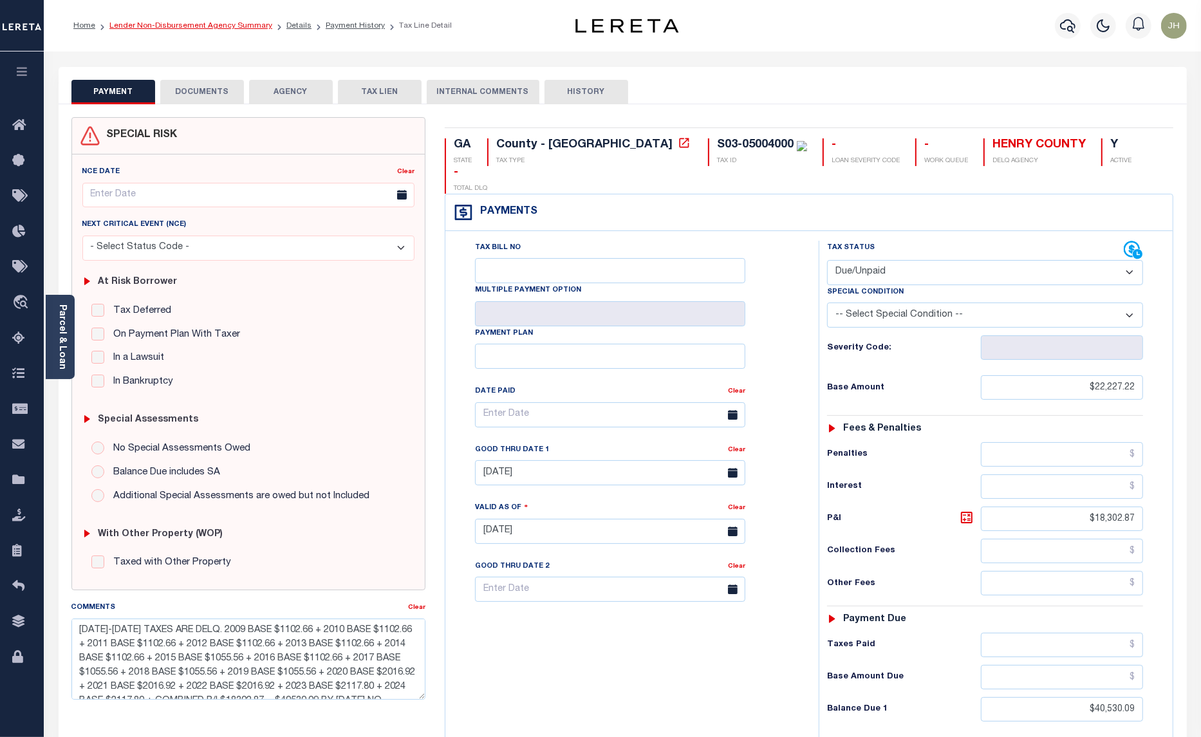
click at [187, 27] on link "Lender Non-Disbursement Agency Summary" at bounding box center [190, 26] width 163 height 8
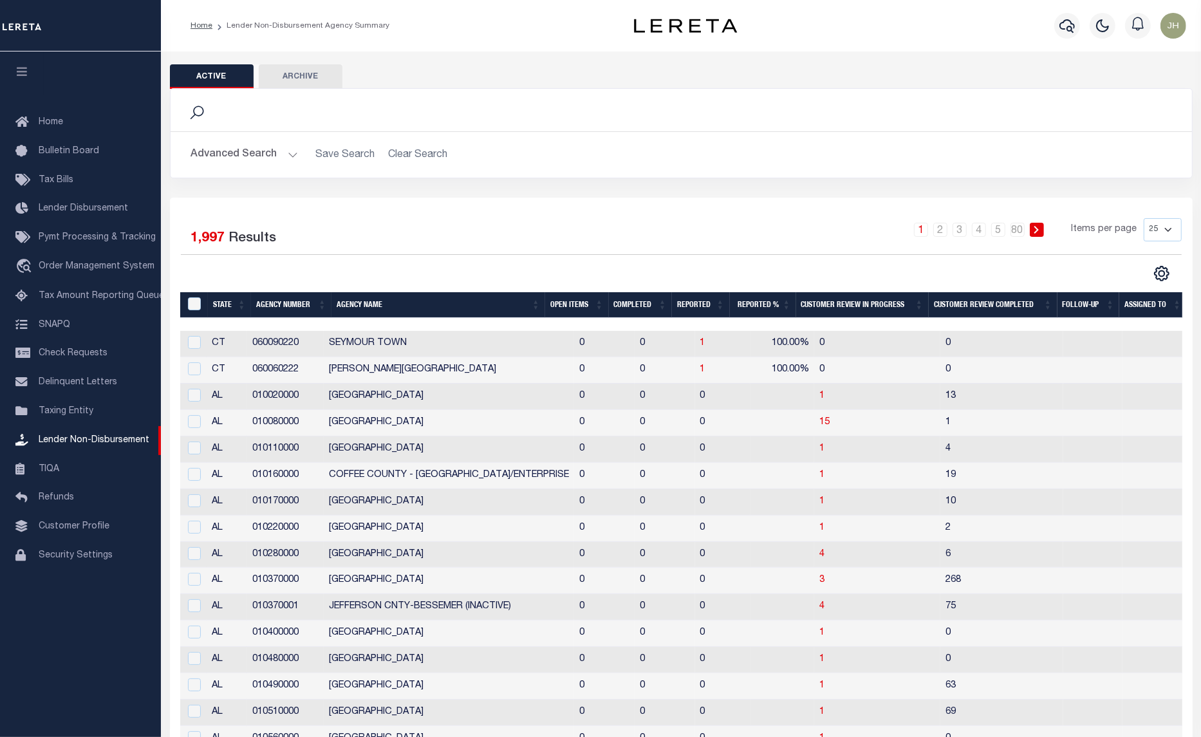
click at [557, 304] on th "Open Items" at bounding box center [576, 305] width 63 height 26
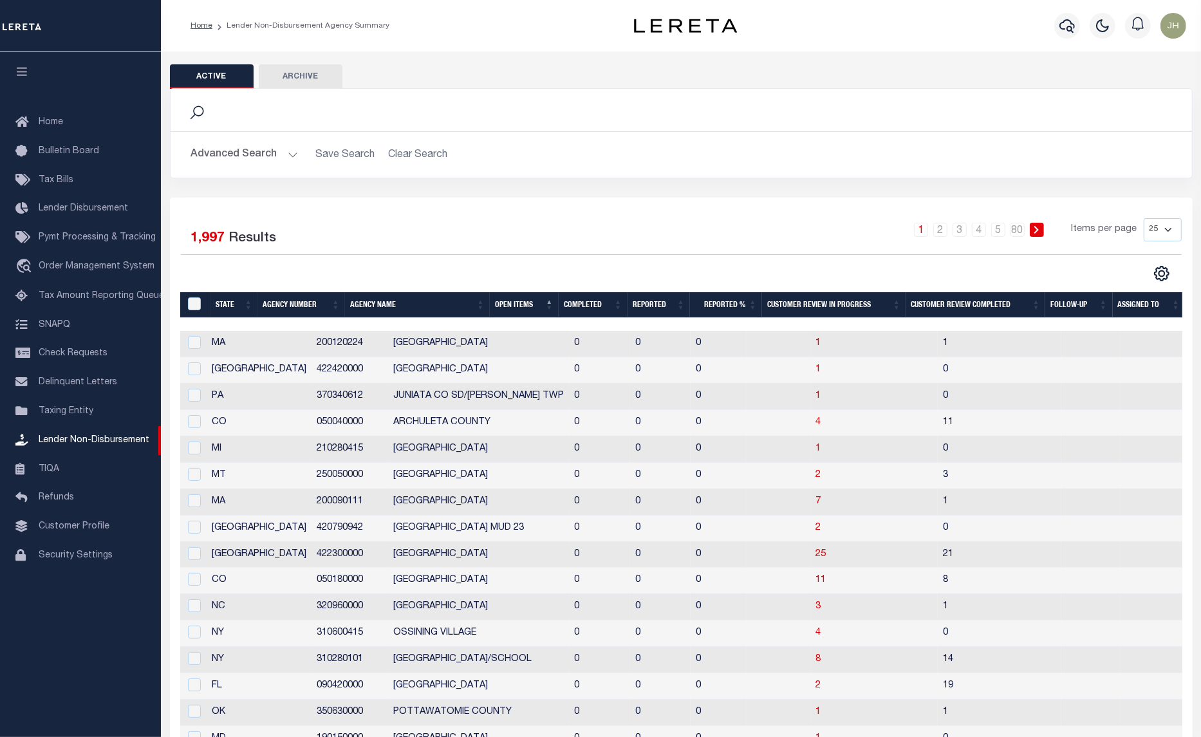
click at [557, 304] on th "Open Items" at bounding box center [524, 305] width 69 height 26
click at [503, 304] on th "Open Items" at bounding box center [524, 305] width 69 height 26
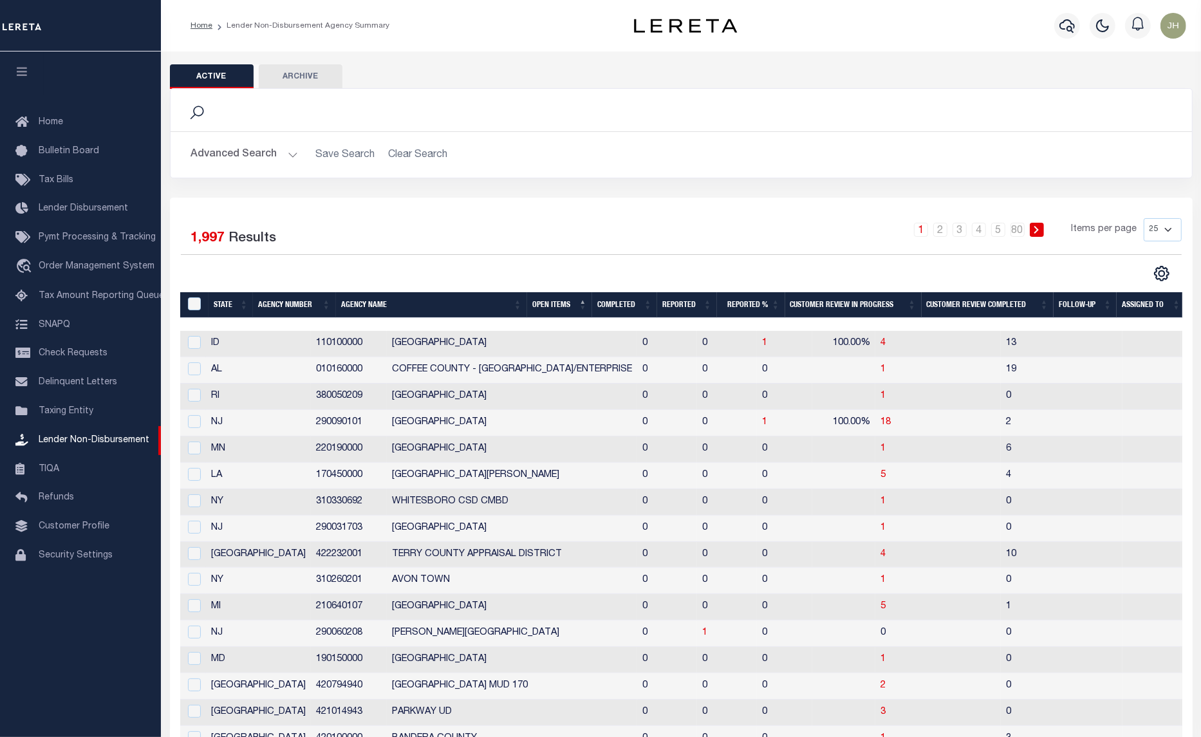
click at [580, 301] on th "Open Items" at bounding box center [559, 305] width 65 height 26
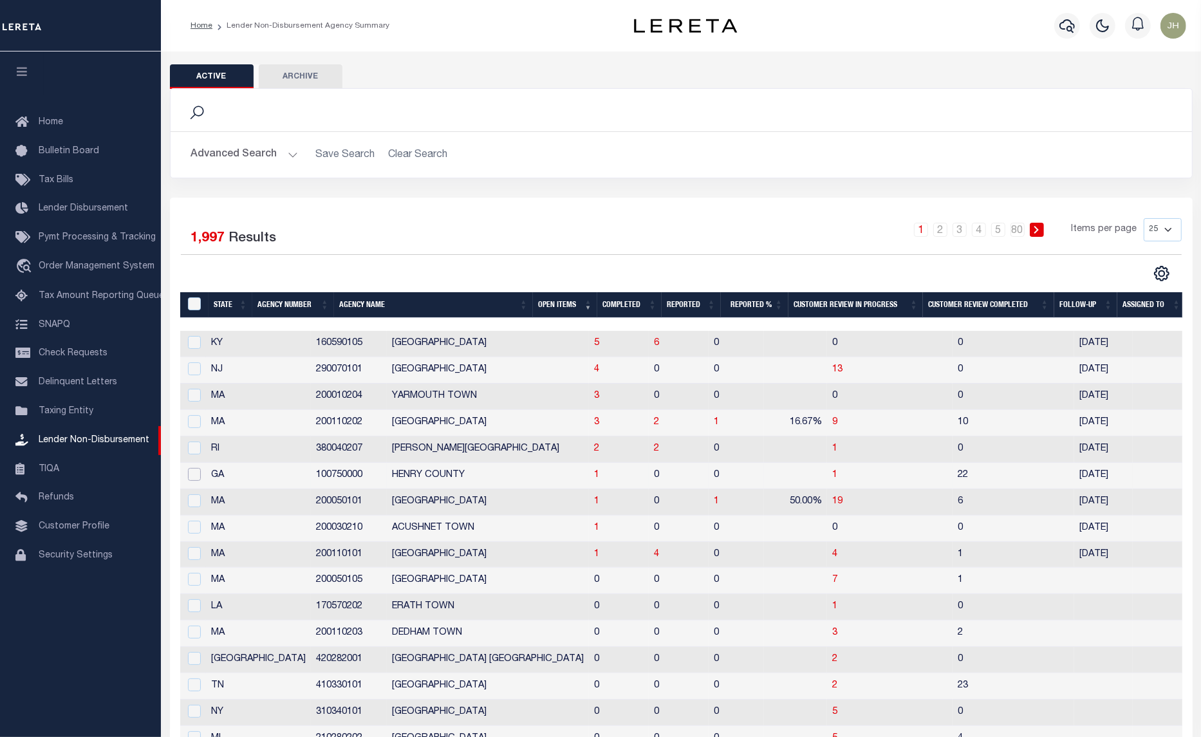
click at [193, 476] on input "checkbox" at bounding box center [194, 474] width 13 height 13
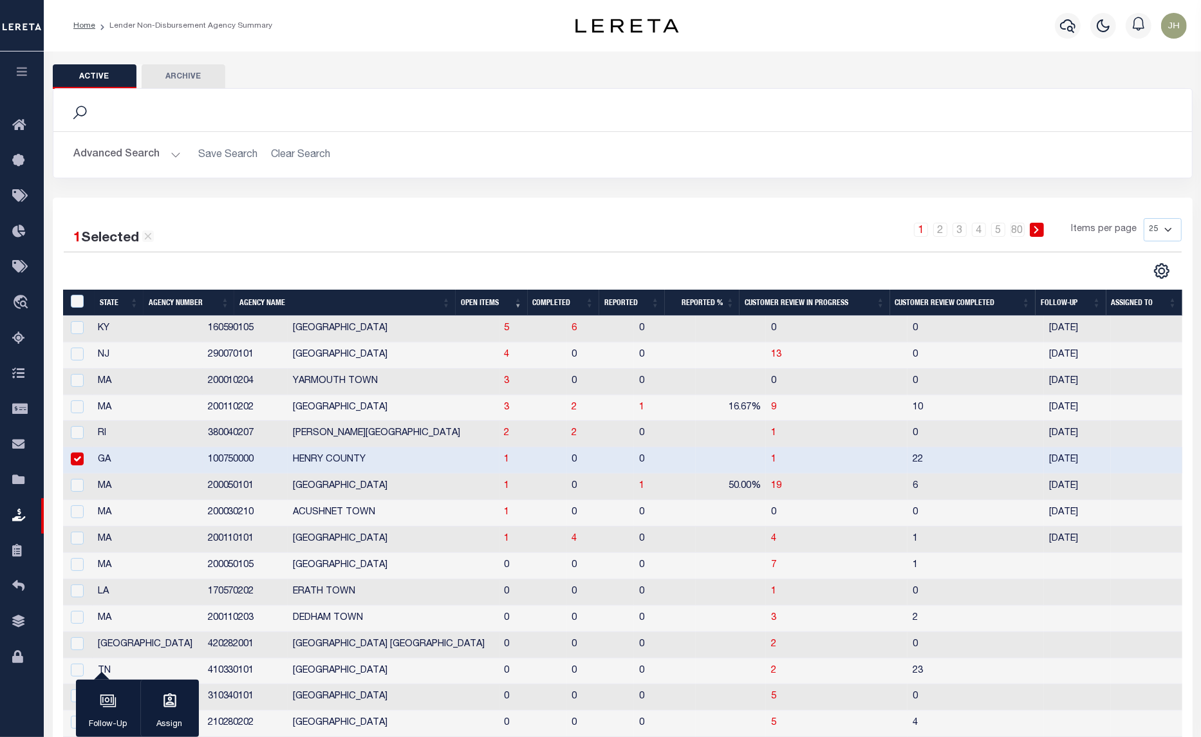
click at [74, 458] on input "checkbox" at bounding box center [77, 459] width 13 height 13
checkbox input "false"
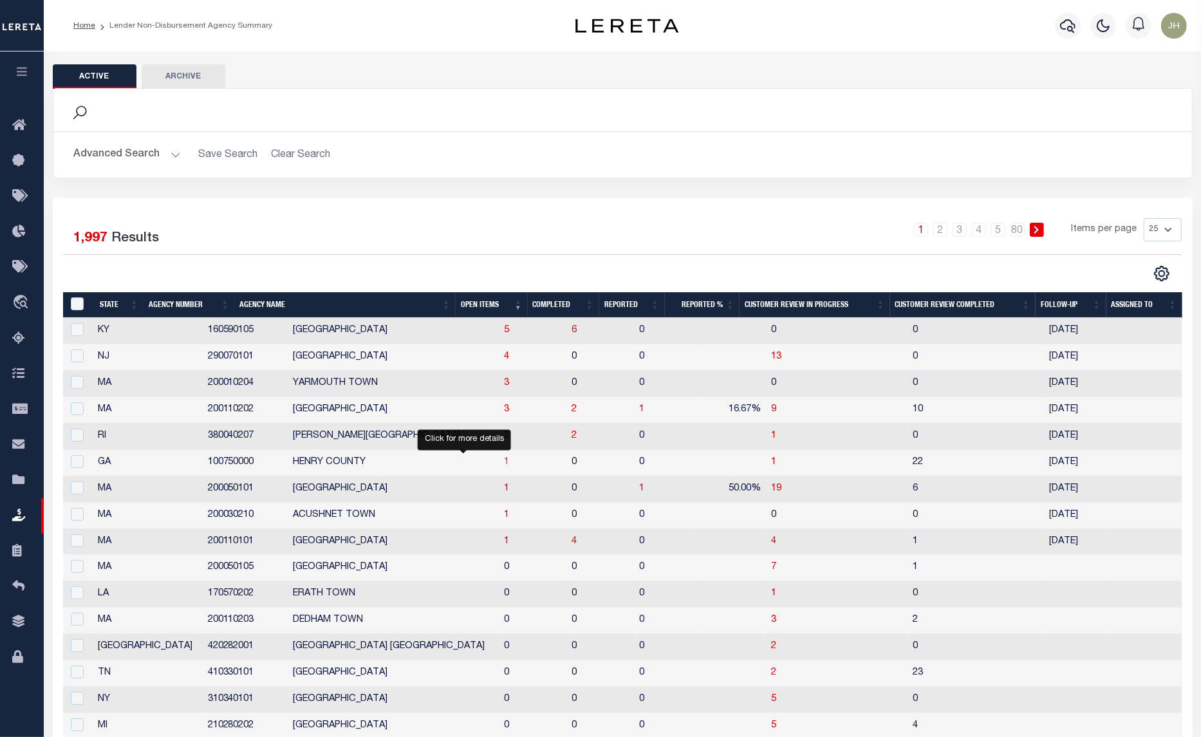
click at [505, 464] on span "1" at bounding box center [507, 462] width 5 height 9
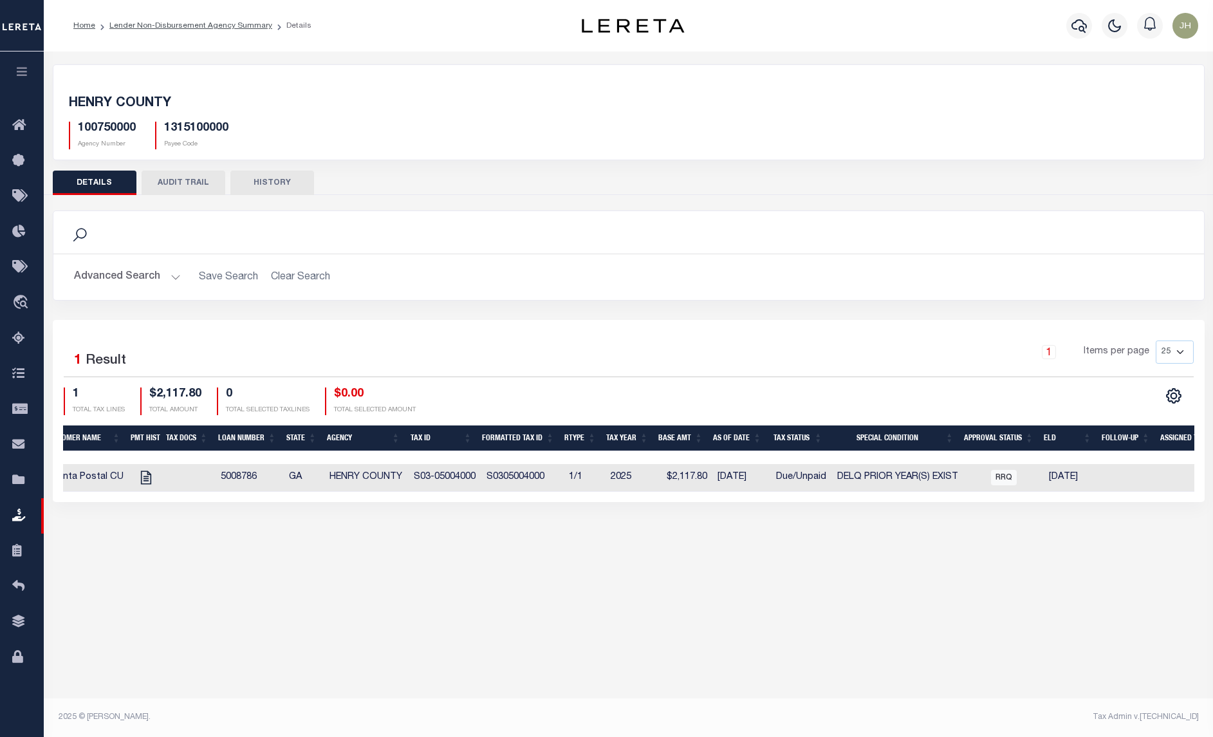
scroll to position [0, 346]
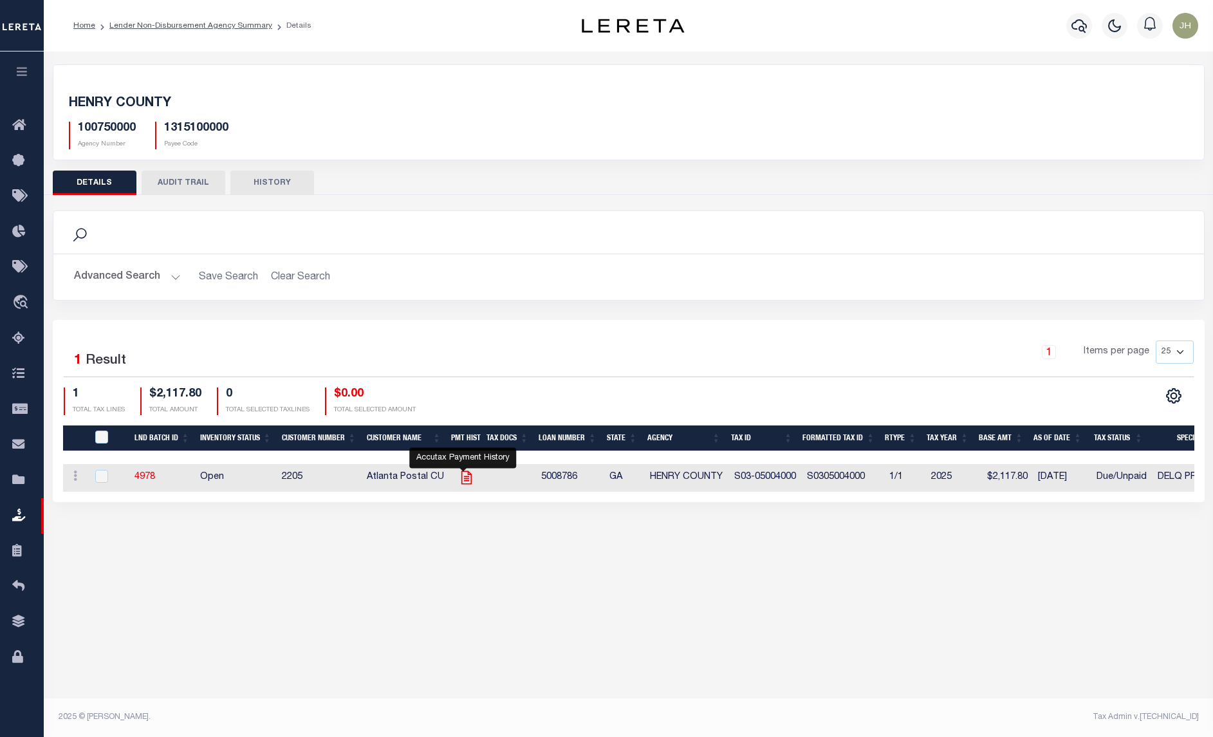
click at [462, 483] on icon "" at bounding box center [466, 478] width 10 height 14
checkbox input "true"
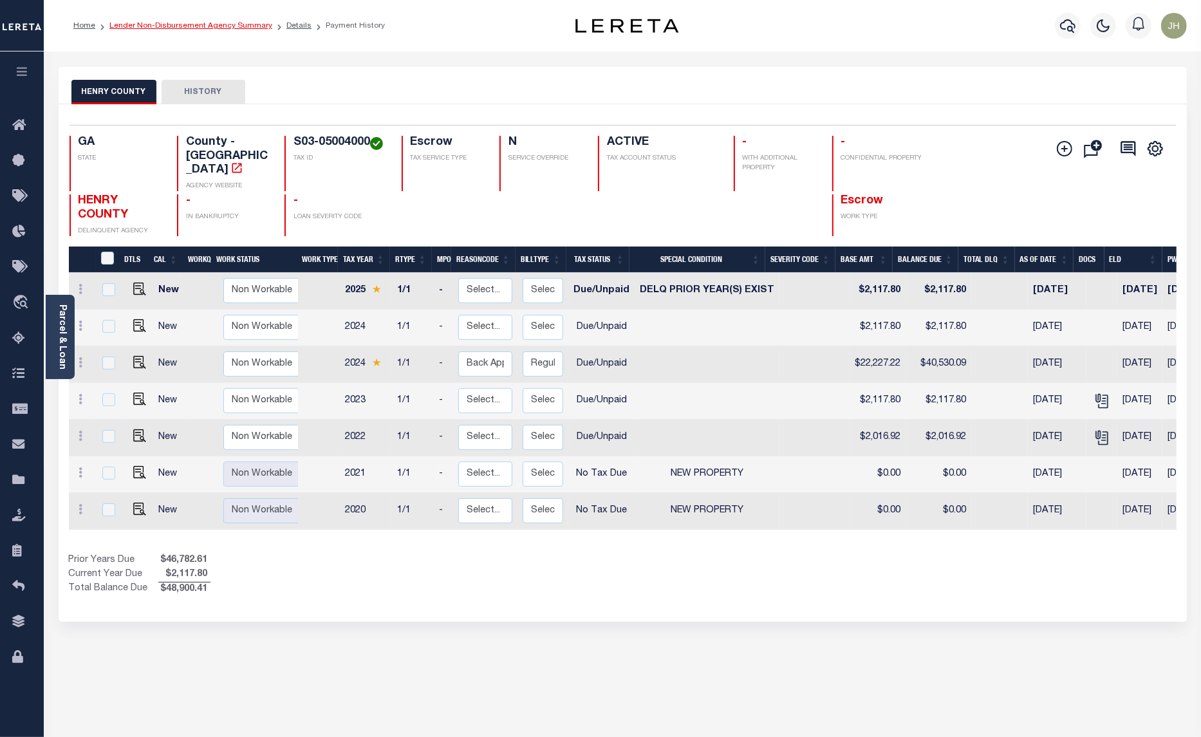
click at [162, 28] on link "Lender Non-Disbursement Agency Summary" at bounding box center [190, 26] width 163 height 8
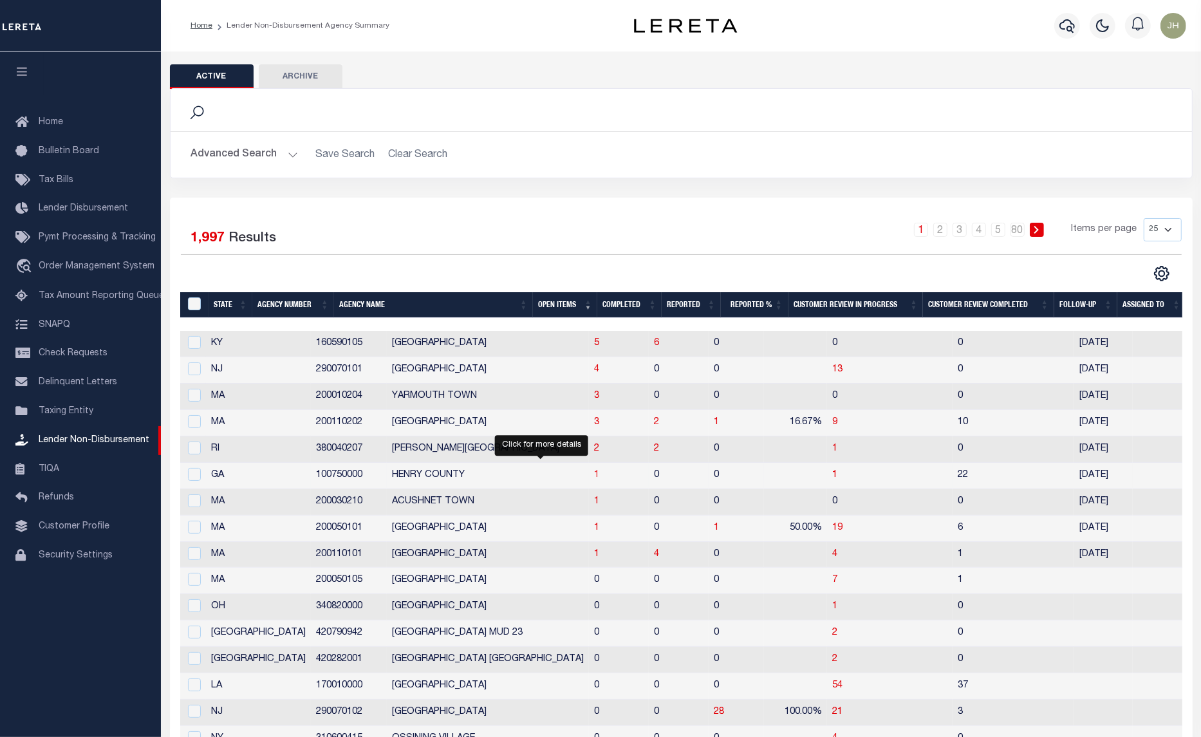
click at [594, 477] on span "1" at bounding box center [596, 475] width 5 height 9
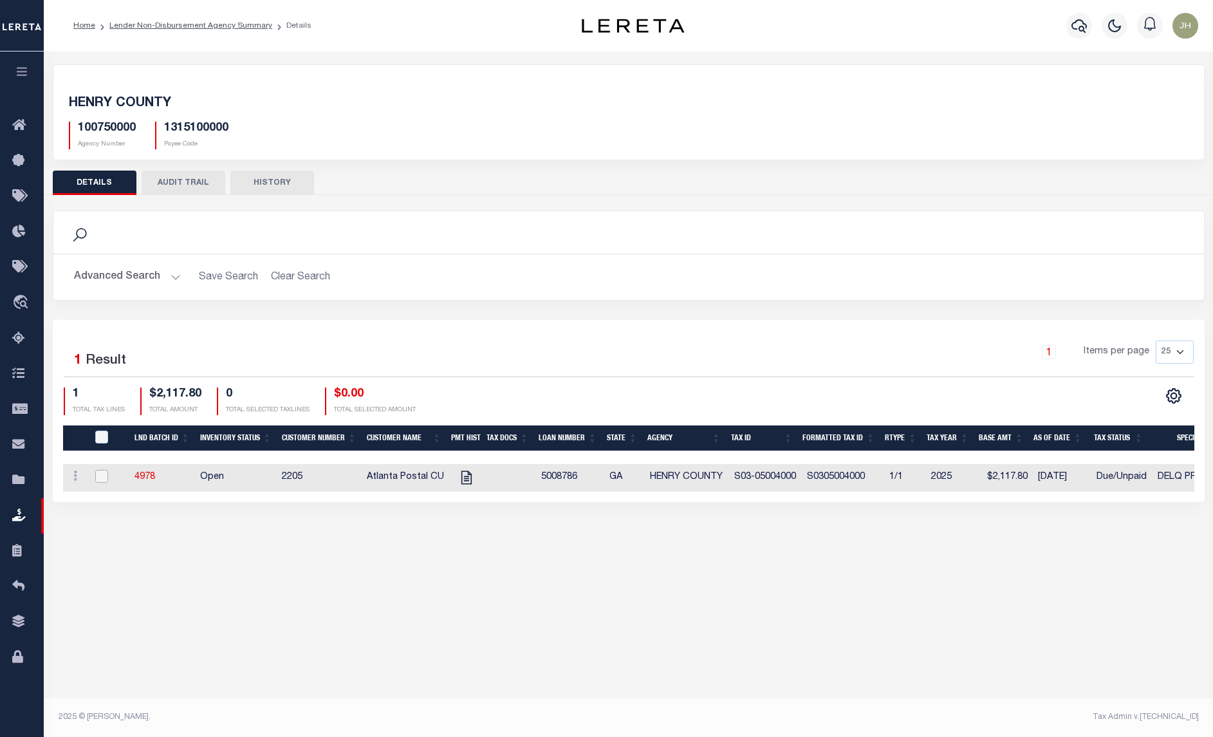
click at [104, 478] on input "checkbox" at bounding box center [101, 476] width 13 height 13
checkbox input "true"
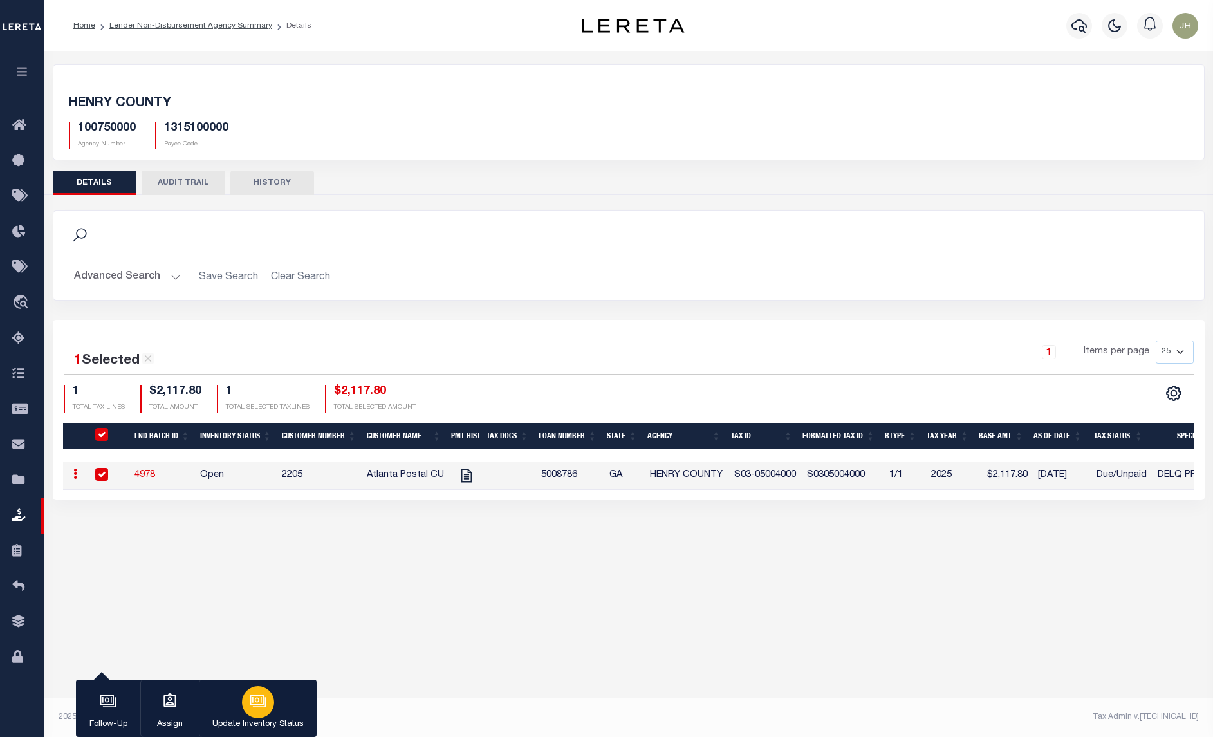
click at [254, 705] on icon "button" at bounding box center [258, 701] width 17 height 17
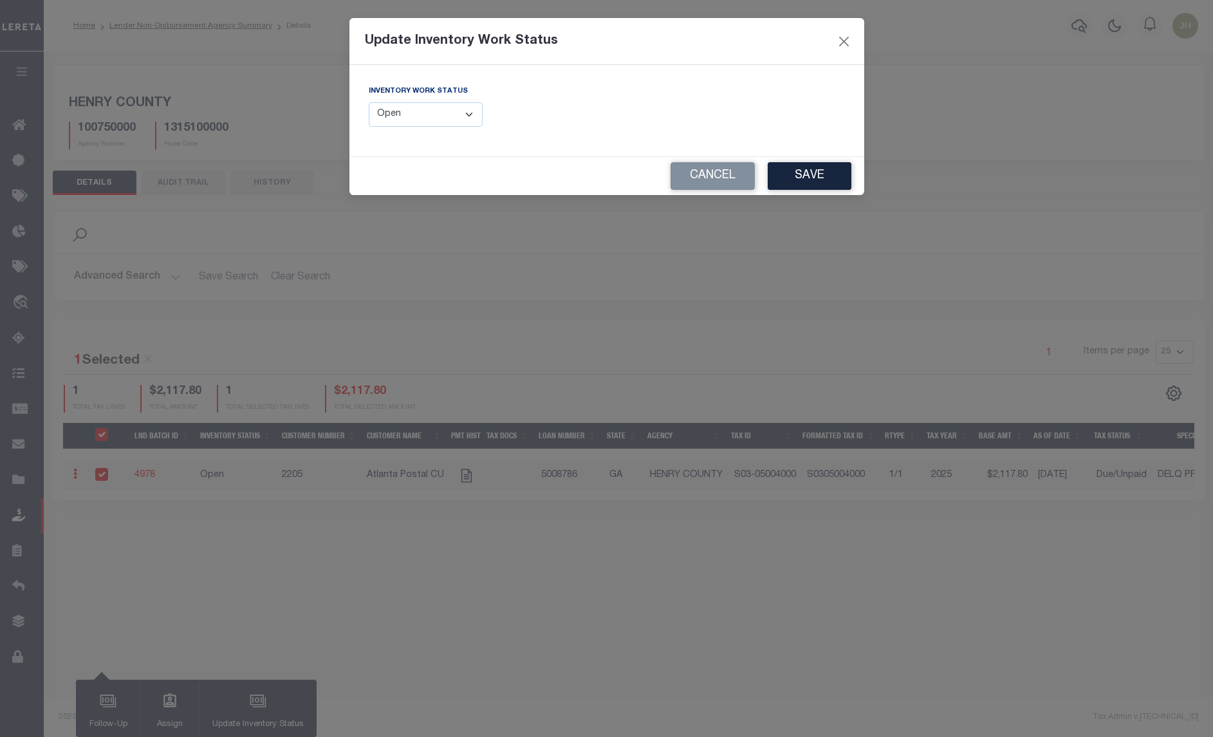
drag, startPoint x: 470, startPoint y: 116, endPoint x: 467, endPoint y: 129, distance: 13.3
click at [470, 116] on select "--Select-- Open Completed Reported" at bounding box center [426, 114] width 115 height 25
select select "Completed"
click at [369, 102] on select "--Select-- Open Completed Reported" at bounding box center [426, 114] width 115 height 25
click at [776, 177] on button "Save" at bounding box center [810, 176] width 84 height 28
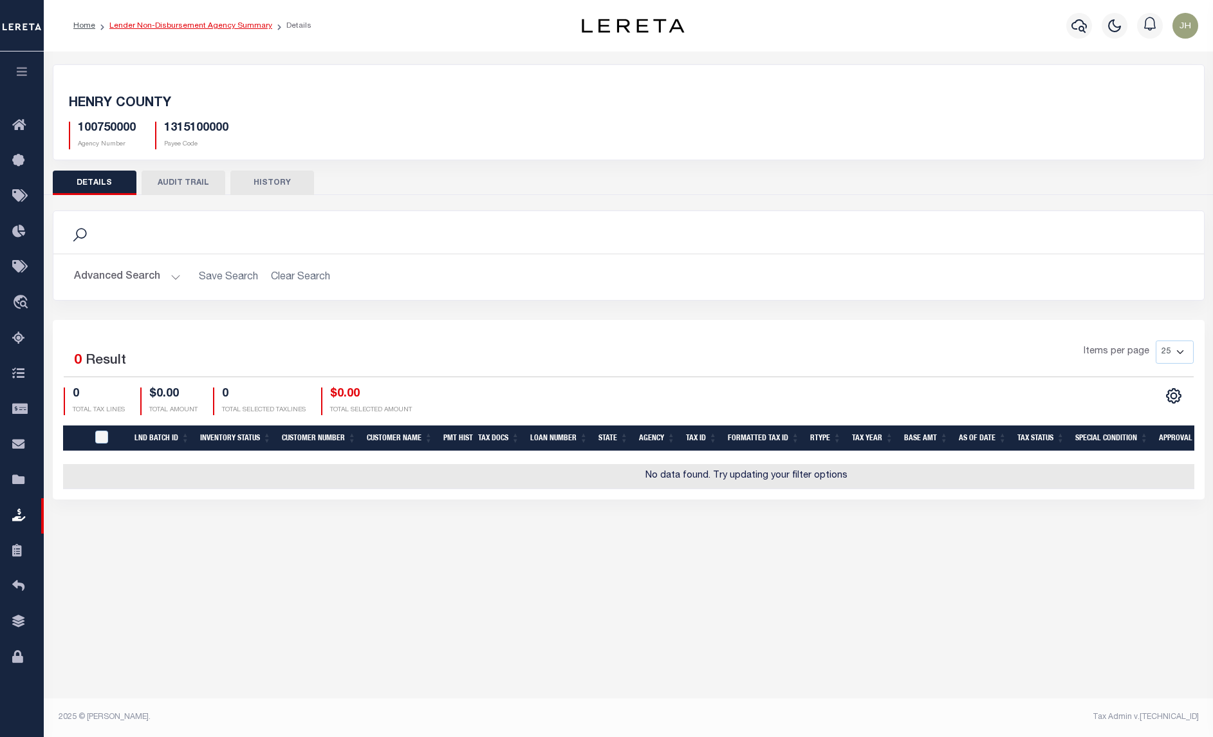
click at [218, 29] on link "Lender Non-Disbursement Agency Summary" at bounding box center [190, 26] width 163 height 8
